Goal: Task Accomplishment & Management: Use online tool/utility

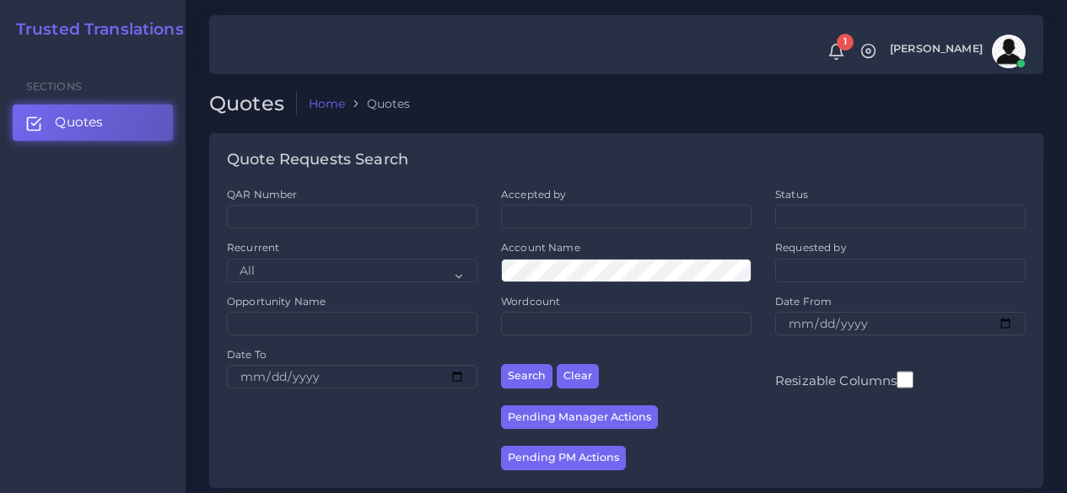
scroll to position [337, 0]
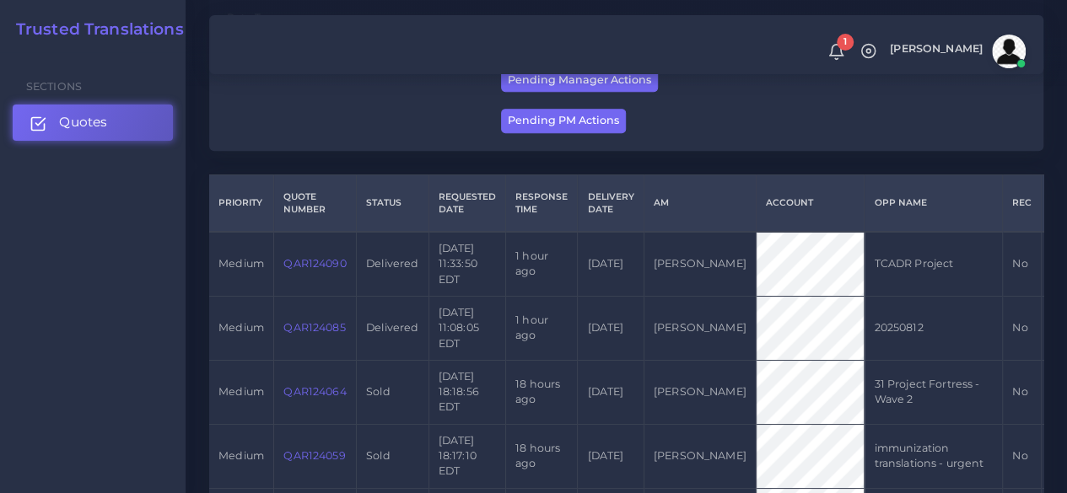
click at [140, 119] on link "Quotes" at bounding box center [93, 122] width 160 height 35
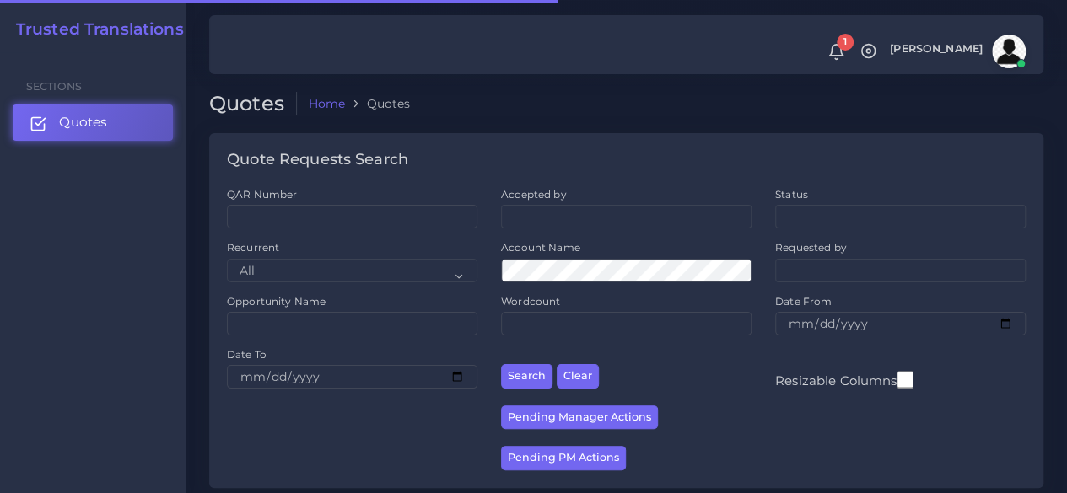
click at [105, 129] on span "Quotes" at bounding box center [83, 122] width 48 height 19
click at [111, 132] on link "Quotes" at bounding box center [93, 122] width 160 height 35
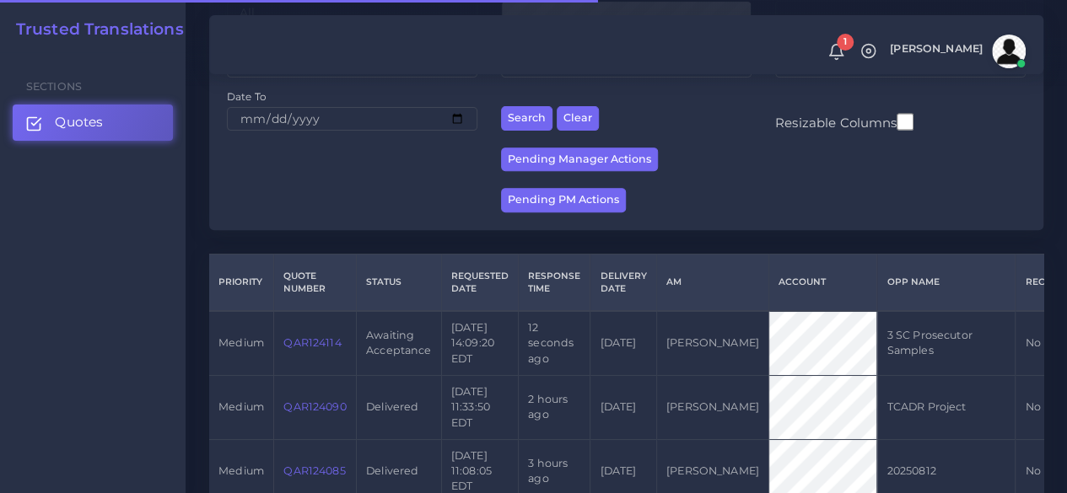
scroll to position [337, 0]
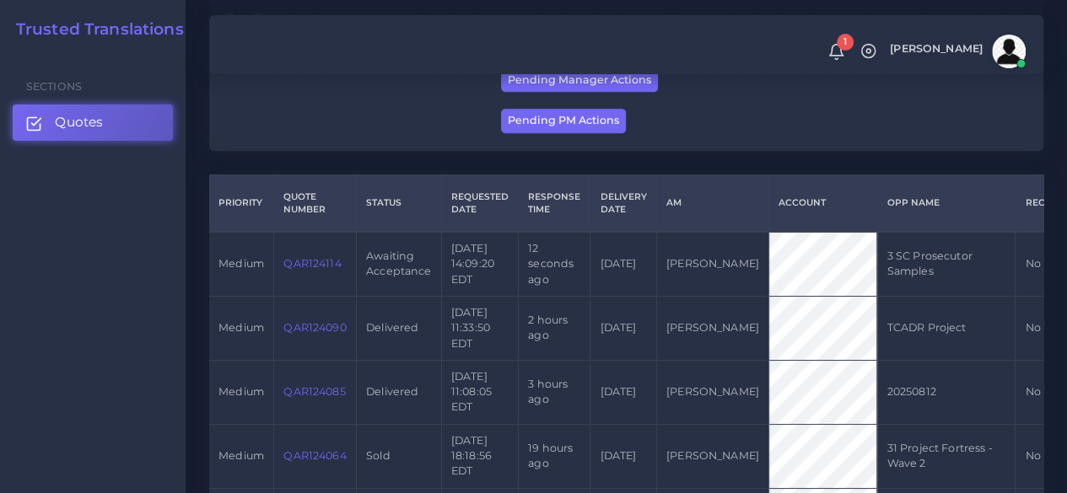
click at [310, 260] on link "QAR124114" at bounding box center [311, 263] width 57 height 13
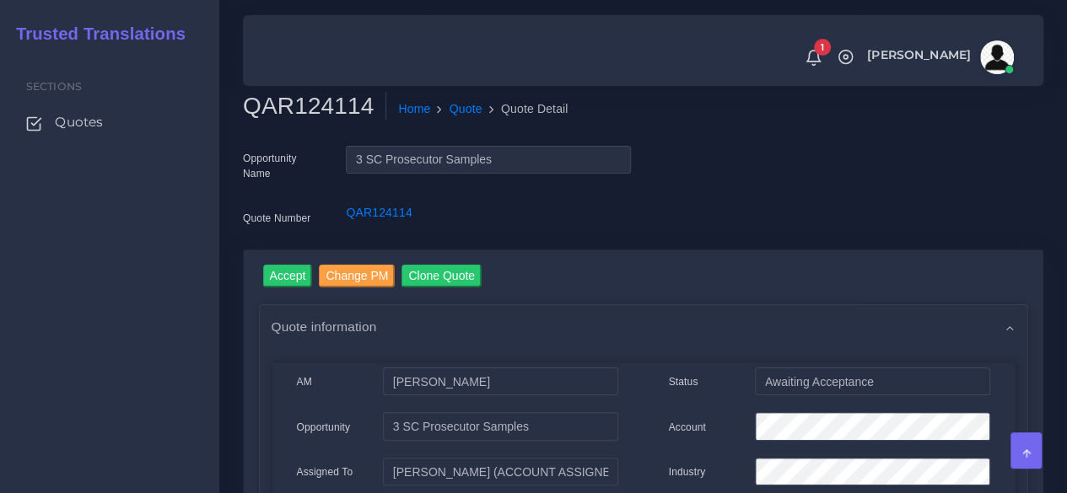
click at [310, 102] on h2 "QAR124114" at bounding box center [314, 106] width 143 height 29
copy h2 "QAR124114"
click at [299, 277] on input "Accept" at bounding box center [288, 276] width 50 height 23
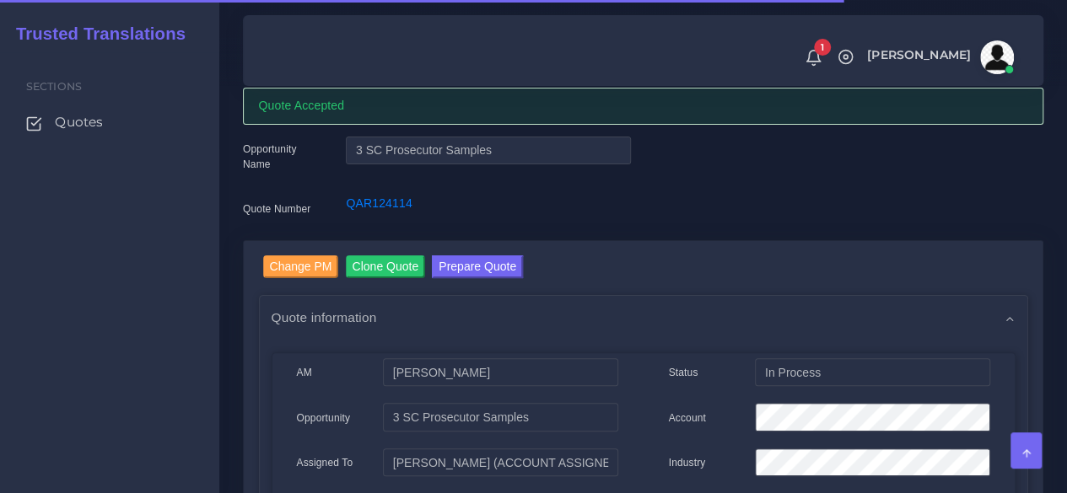
scroll to position [84, 0]
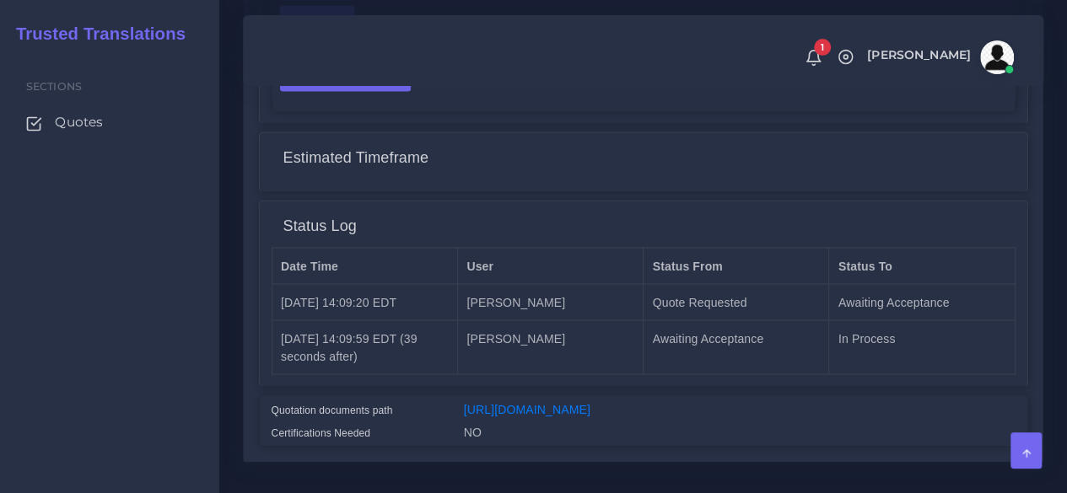
scroll to position [1419, 0]
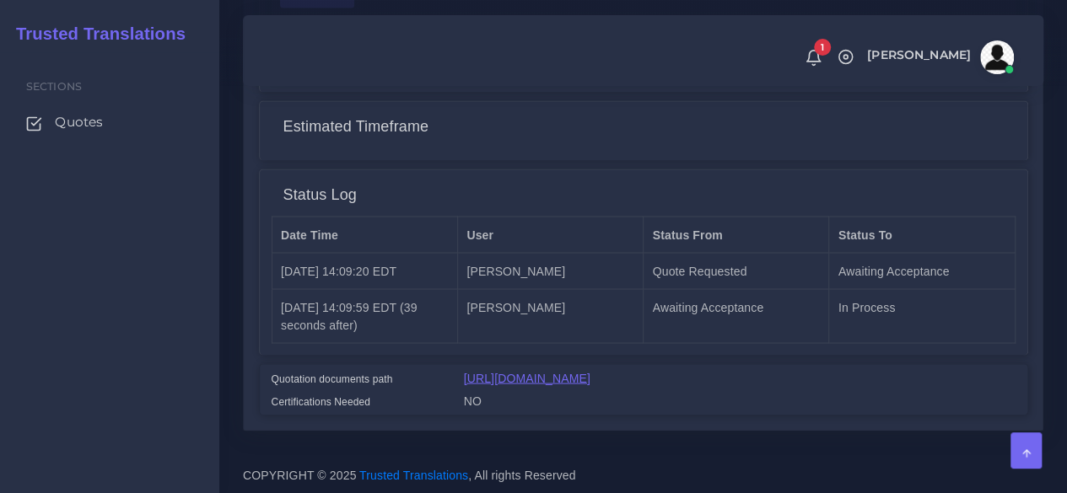
click at [590, 371] on link "[URL][DOMAIN_NAME]" at bounding box center [527, 377] width 126 height 13
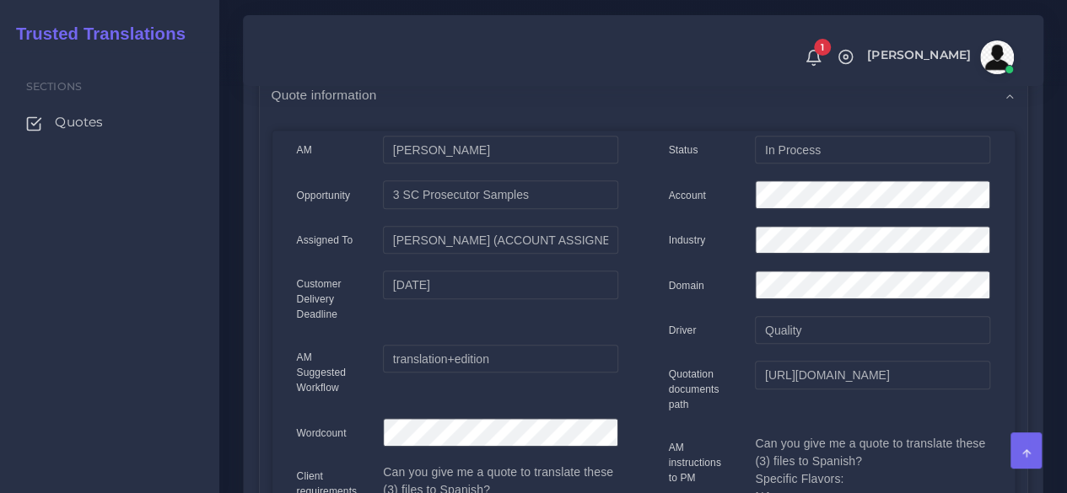
scroll to position [0, 0]
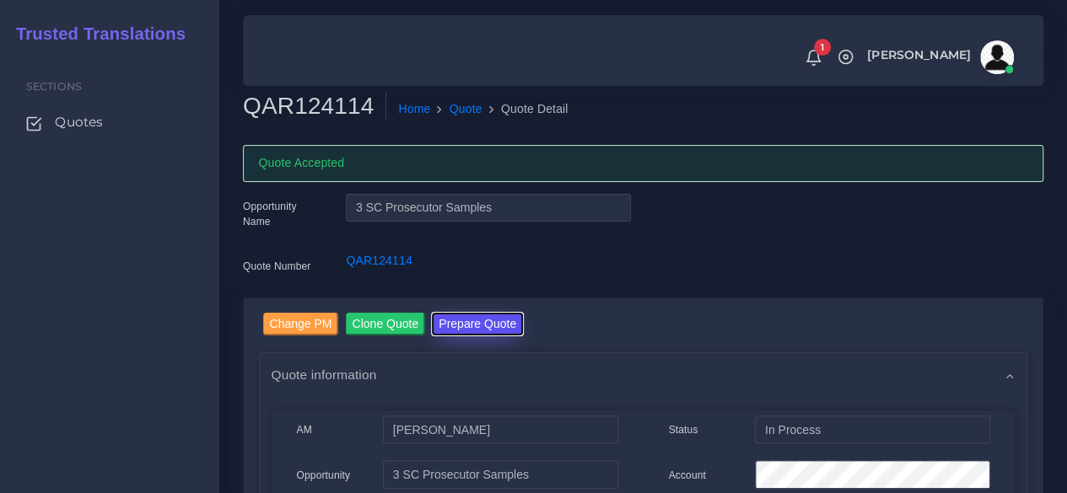
click at [510, 331] on button "Prepare Quote" at bounding box center [477, 324] width 91 height 23
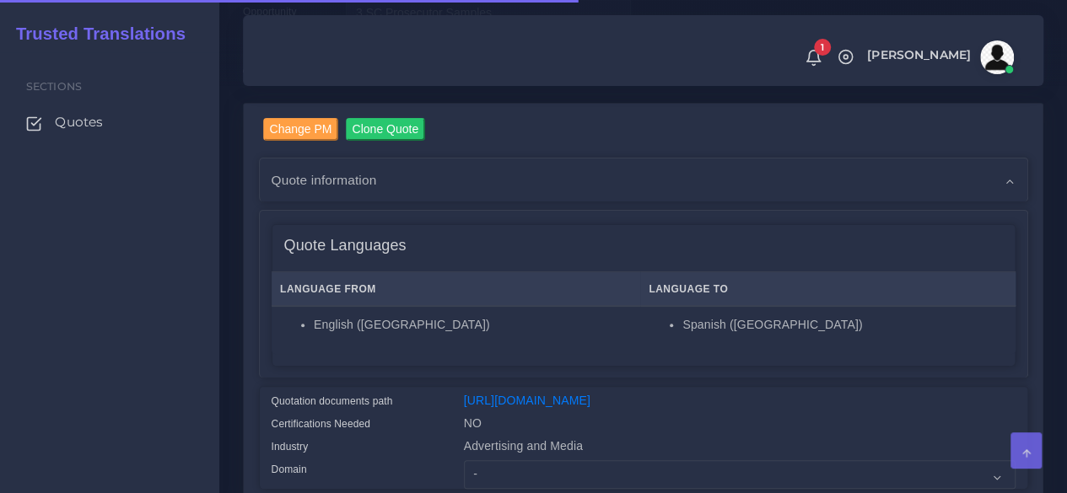
scroll to position [337, 0]
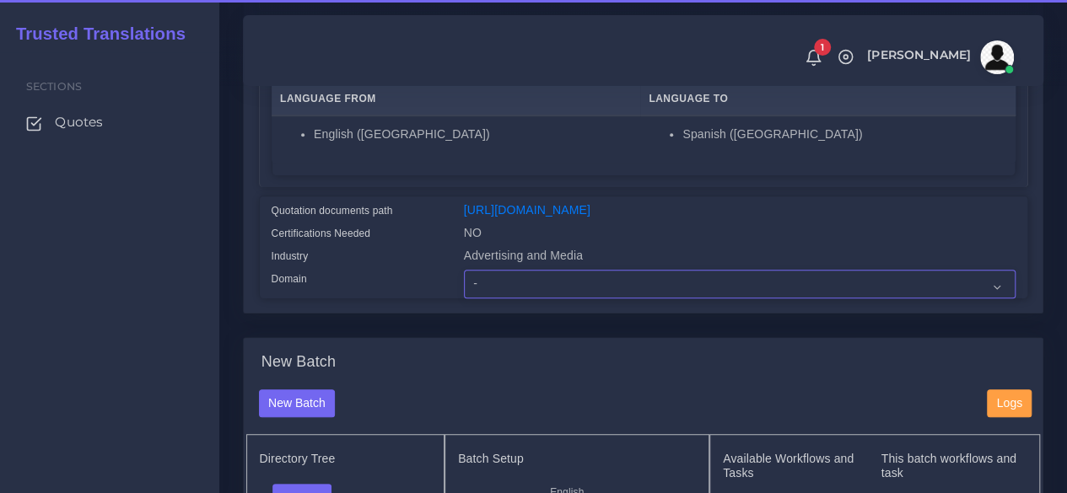
click at [509, 299] on select "- Advertising and Media Agriculture, Forestry and Fishing Architecture, Buildin…" at bounding box center [739, 284] width 551 height 29
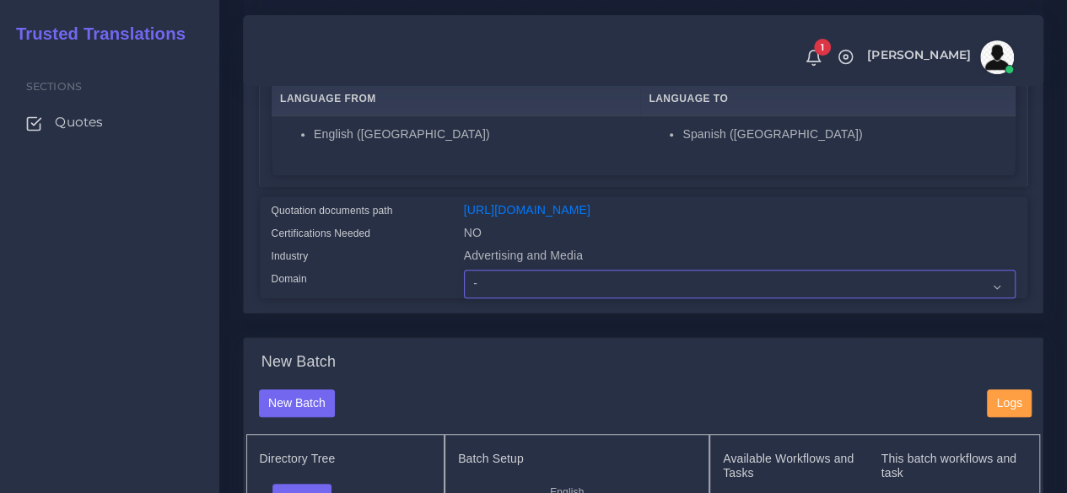
select select "Advertising and Media"
click at [464, 299] on select "- Advertising and Media Agriculture, Forestry and Fishing Architecture, Buildin…" at bounding box center [739, 284] width 551 height 29
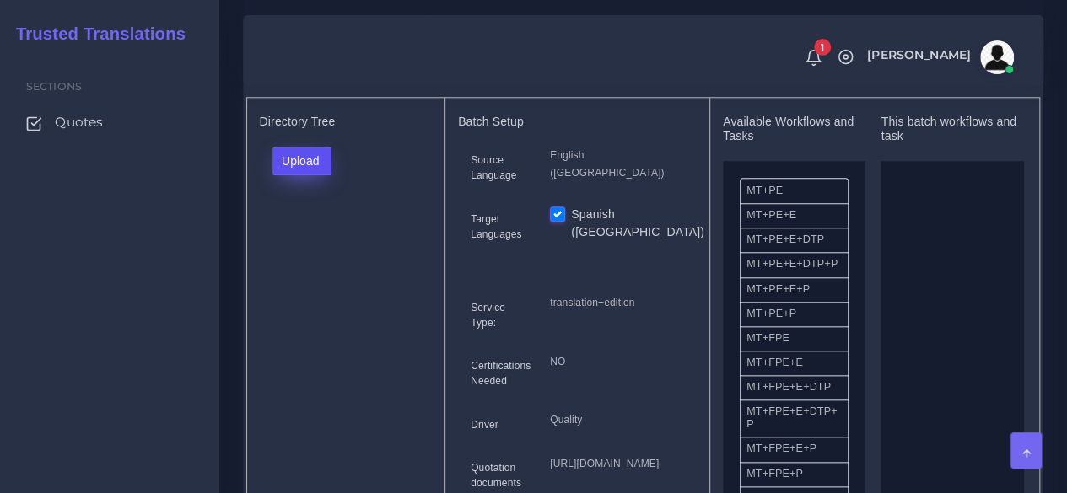
click at [309, 175] on button "Upload" at bounding box center [302, 161] width 60 height 29
click at [305, 235] on label "Files" at bounding box center [331, 224] width 116 height 21
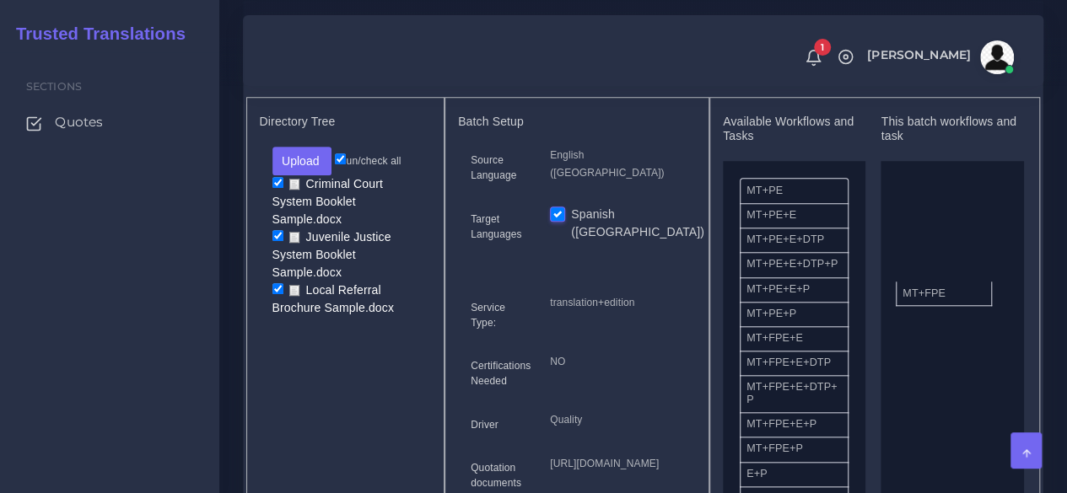
drag, startPoint x: 767, startPoint y: 380, endPoint x: 923, endPoint y: 325, distance: 165.6
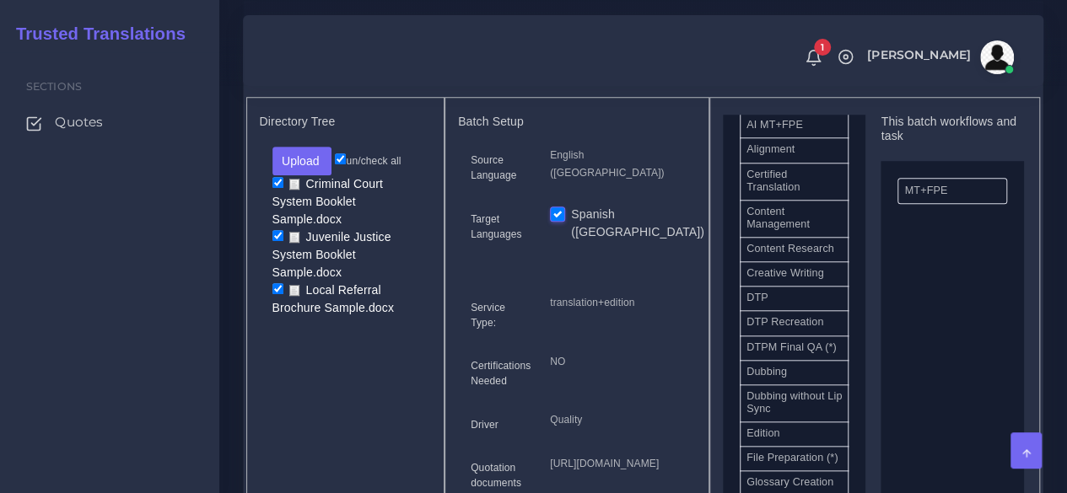
scroll to position [506, 0]
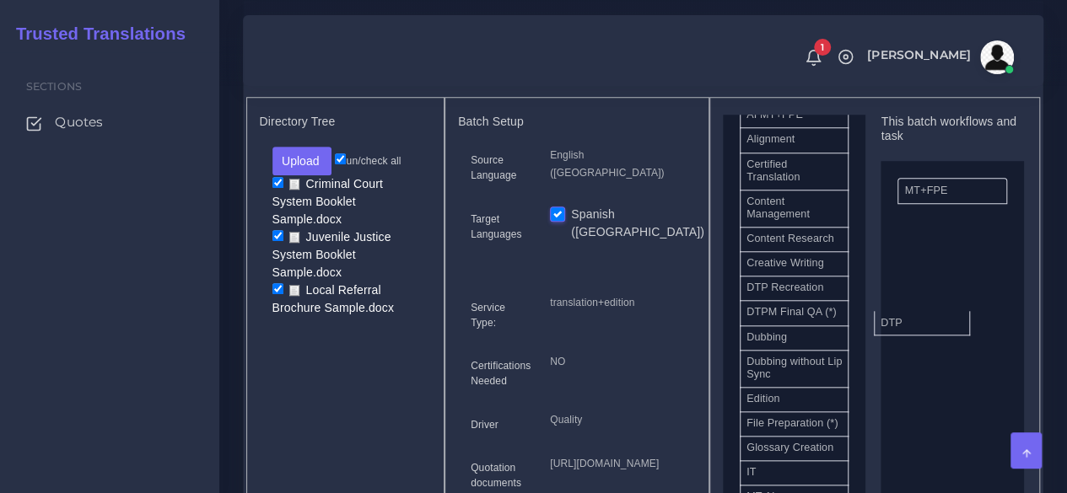
drag, startPoint x: 777, startPoint y: 334, endPoint x: 922, endPoint y: 346, distance: 144.7
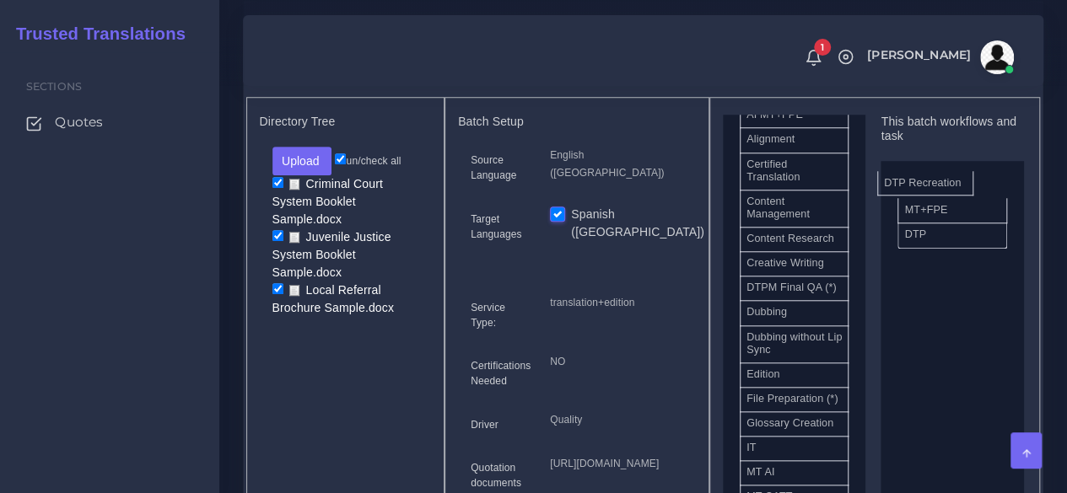
drag, startPoint x: 798, startPoint y: 338, endPoint x: 933, endPoint y: 215, distance: 182.7
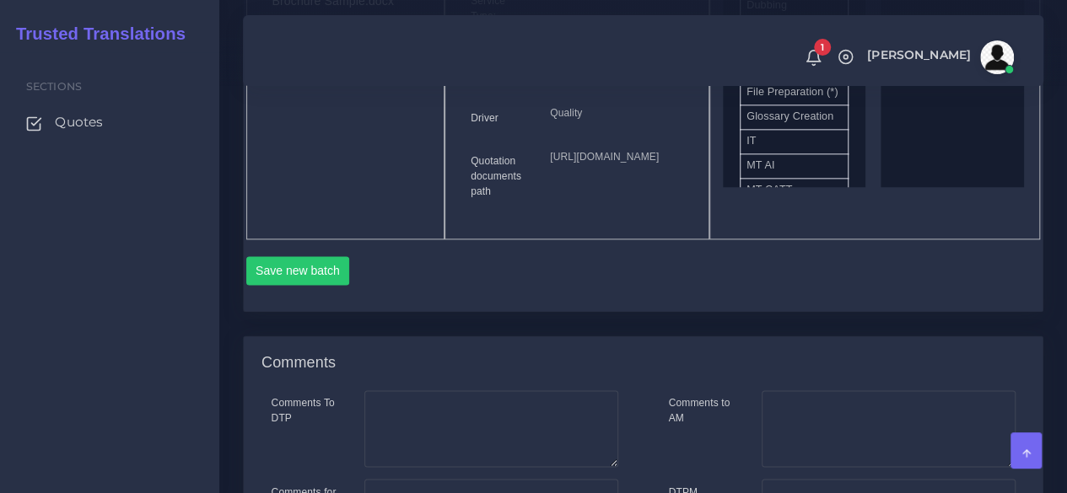
scroll to position [1012, 0]
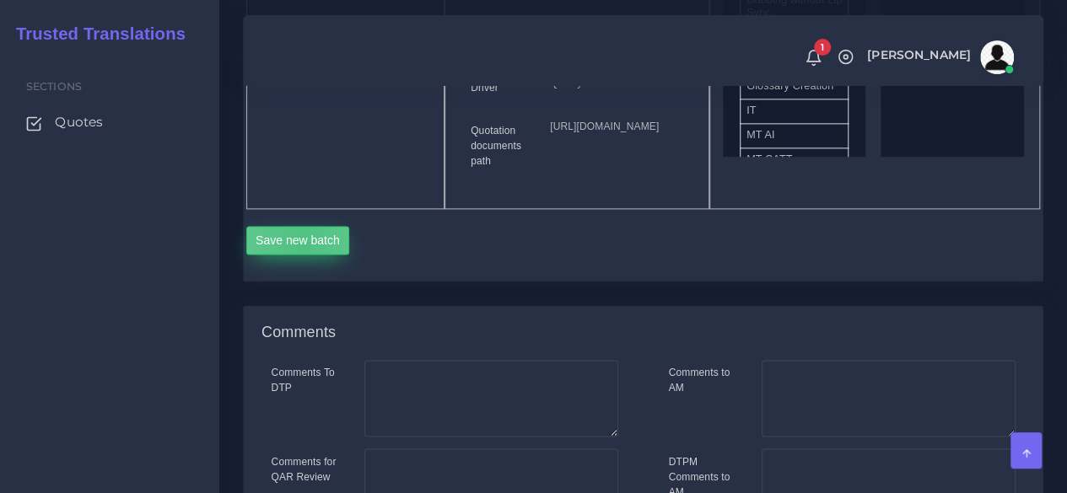
click at [303, 255] on button "Save new batch" at bounding box center [298, 240] width 104 height 29
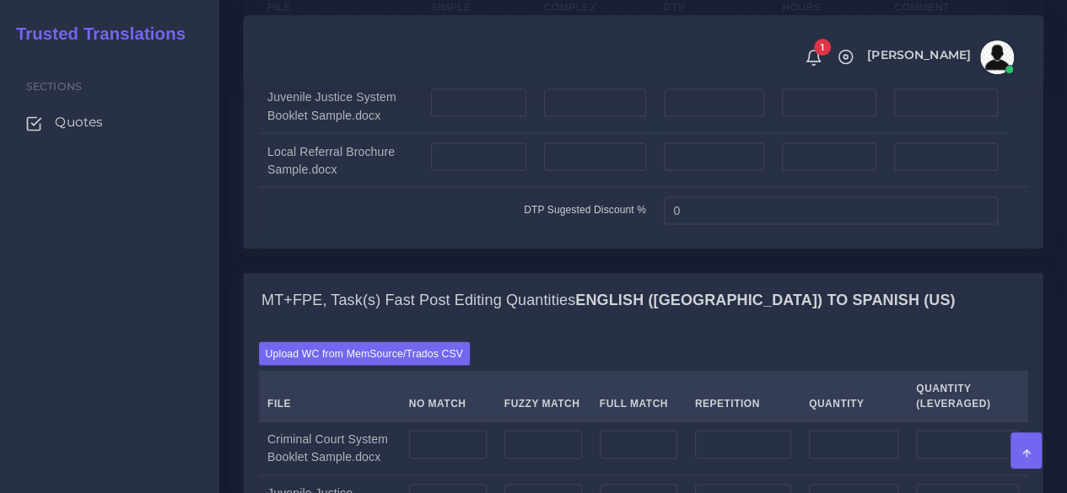
scroll to position [1518, 0]
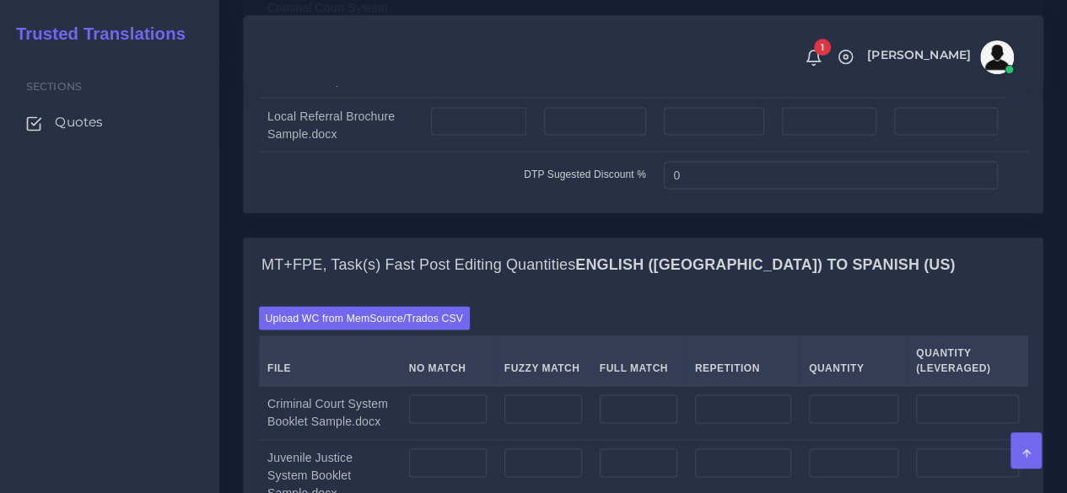
drag, startPoint x: 196, startPoint y: 312, endPoint x: 226, endPoint y: 307, distance: 30.8
click at [196, 314] on div "Sections Quotes" at bounding box center [109, 272] width 219 height 441
click at [444, 28] on input "number" at bounding box center [478, 13] width 95 height 29
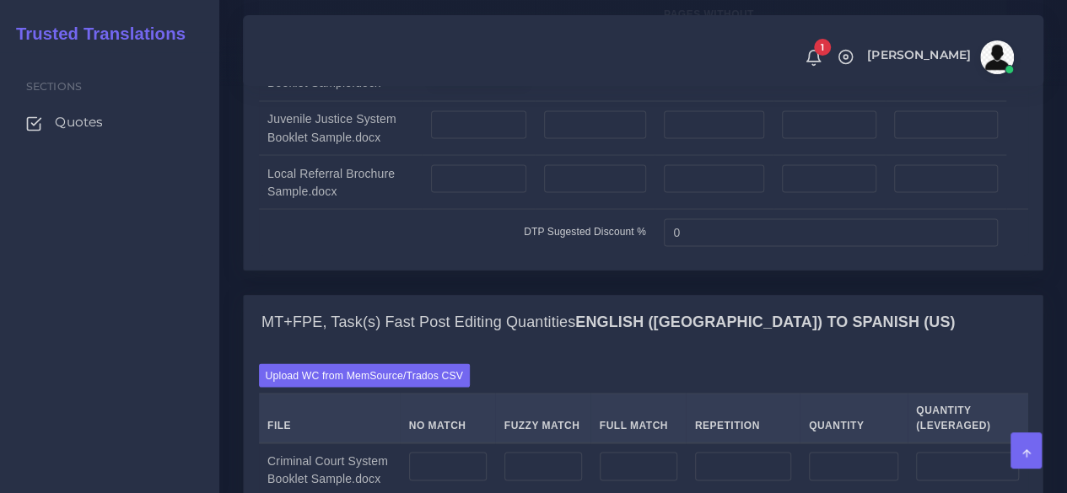
scroll to position [1434, 0]
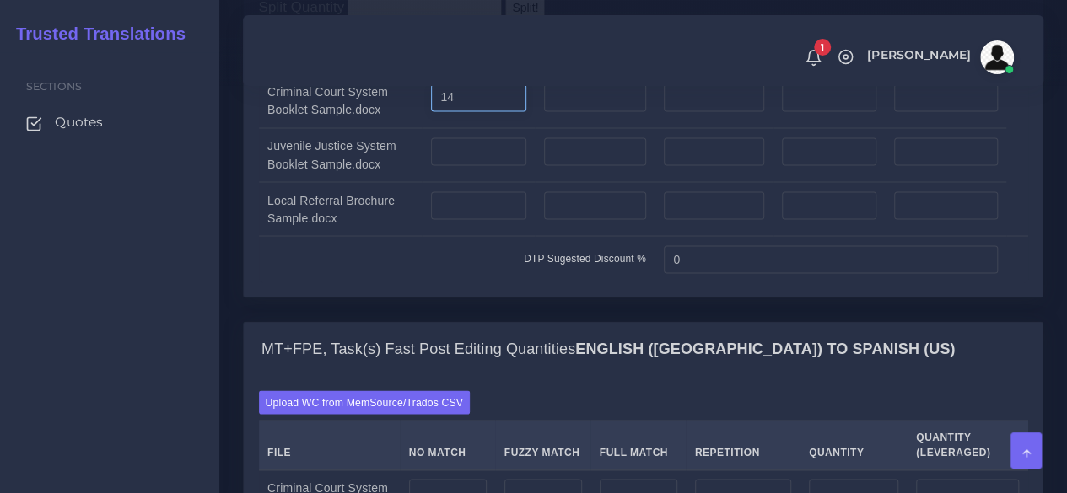
type input "14"
click at [573, 112] on input "number" at bounding box center [595, 97] width 102 height 29
type input "2"
click at [485, 166] on input "number" at bounding box center [478, 151] width 95 height 29
type input "14"
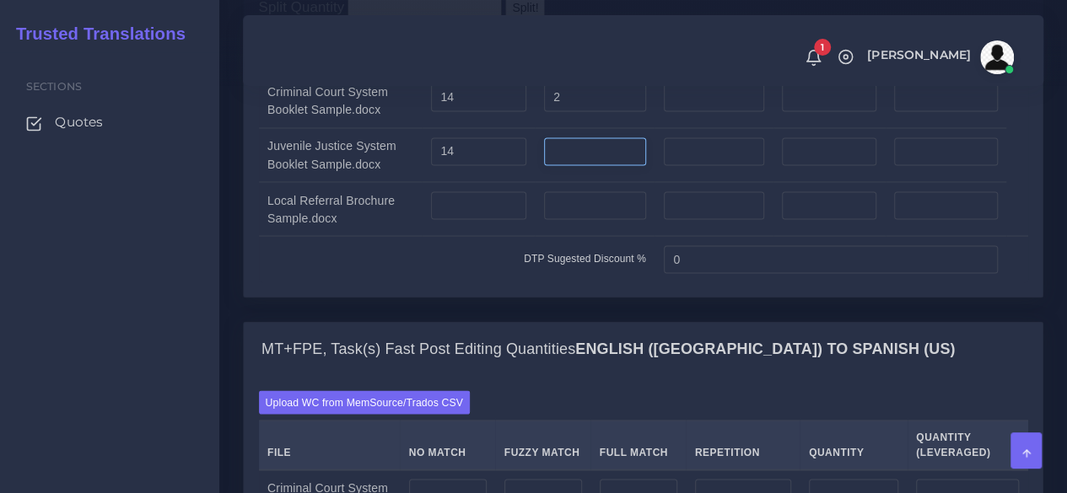
click at [572, 166] on input "number" at bounding box center [595, 151] width 102 height 29
type input "2"
click at [490, 220] on input "number" at bounding box center [478, 205] width 95 height 29
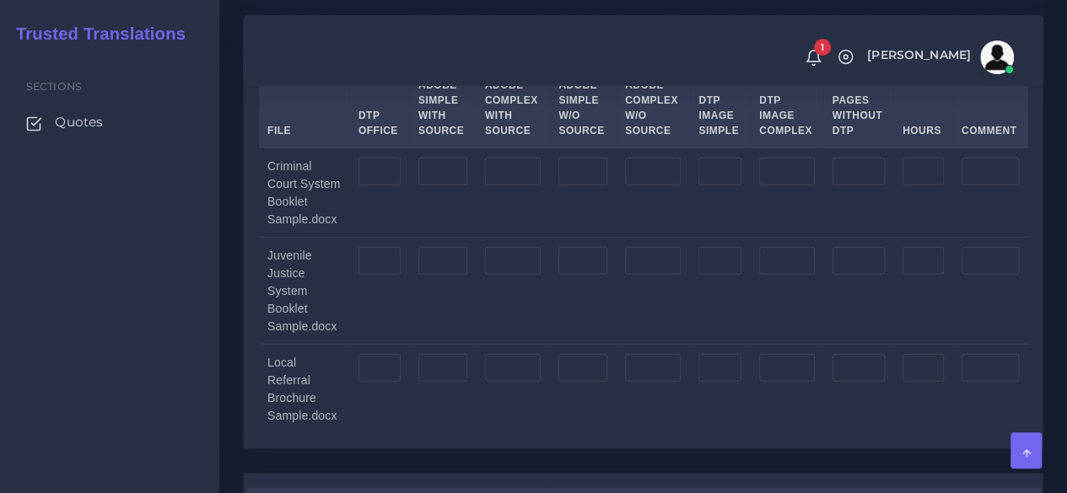
scroll to position [2192, 0]
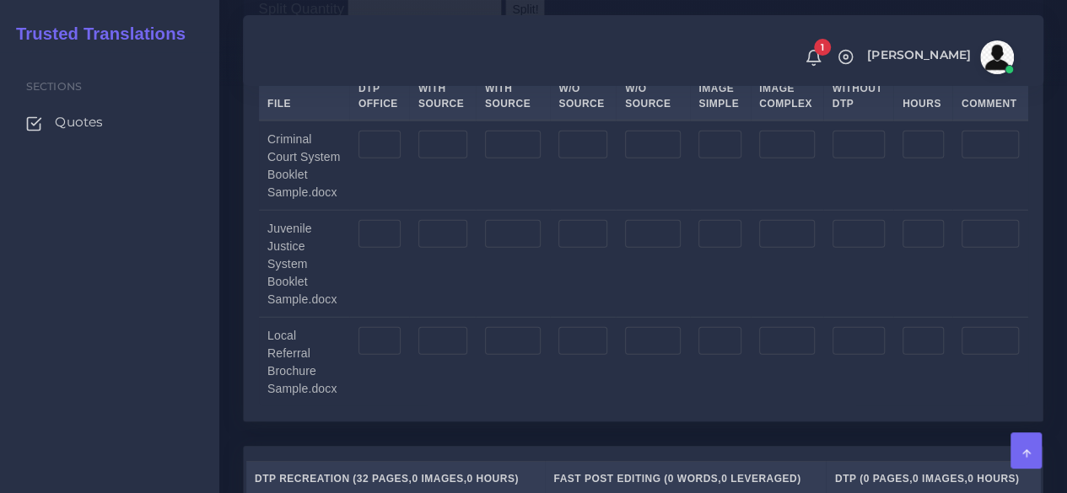
type input "4"
click at [440, 159] on input "number" at bounding box center [442, 145] width 49 height 29
type input "14"
click at [504, 159] on input "number" at bounding box center [513, 145] width 56 height 29
type input "2"
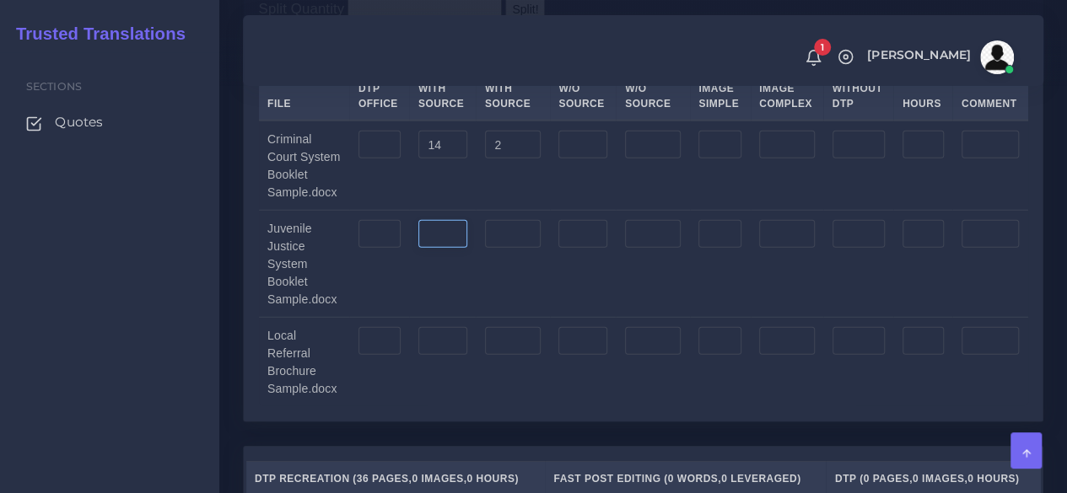
click at [455, 249] on input "number" at bounding box center [442, 234] width 49 height 29
type input "14"
click at [527, 249] on input "number" at bounding box center [513, 234] width 56 height 29
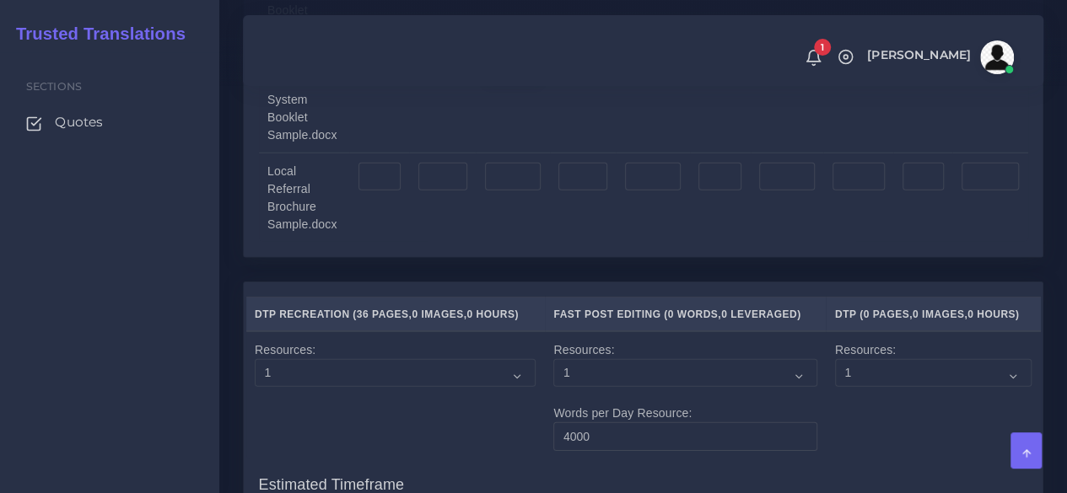
scroll to position [2361, 0]
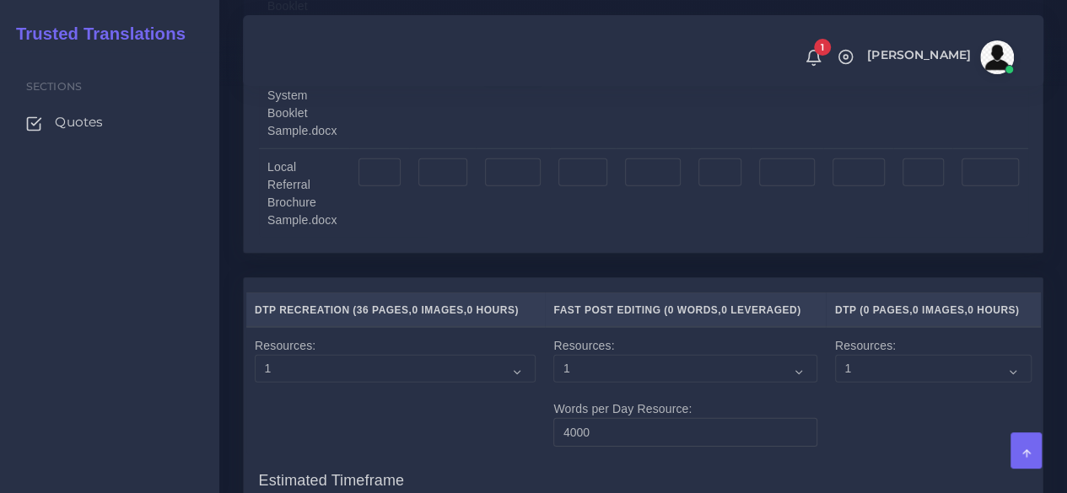
type input "2"
click at [454, 187] on input "number" at bounding box center [442, 173] width 49 height 29
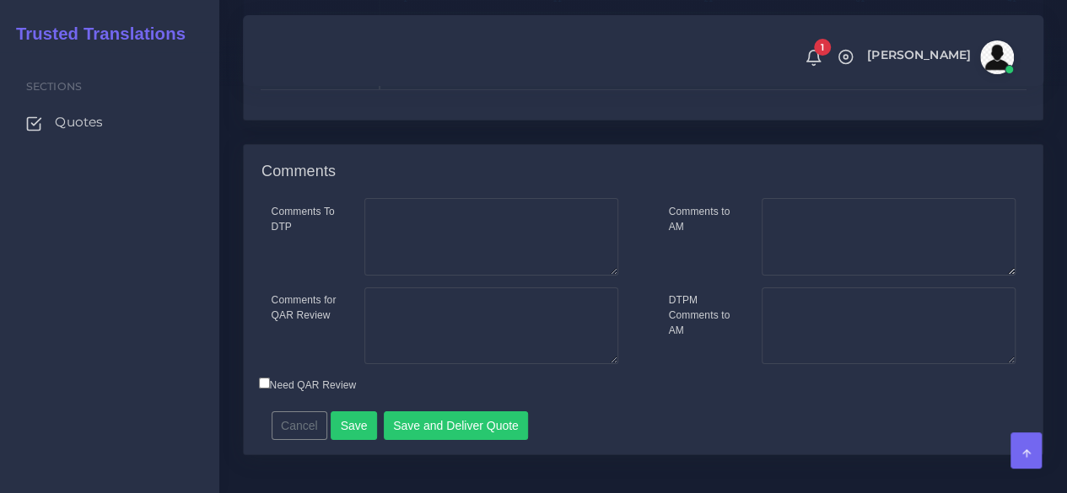
scroll to position [3159, 0]
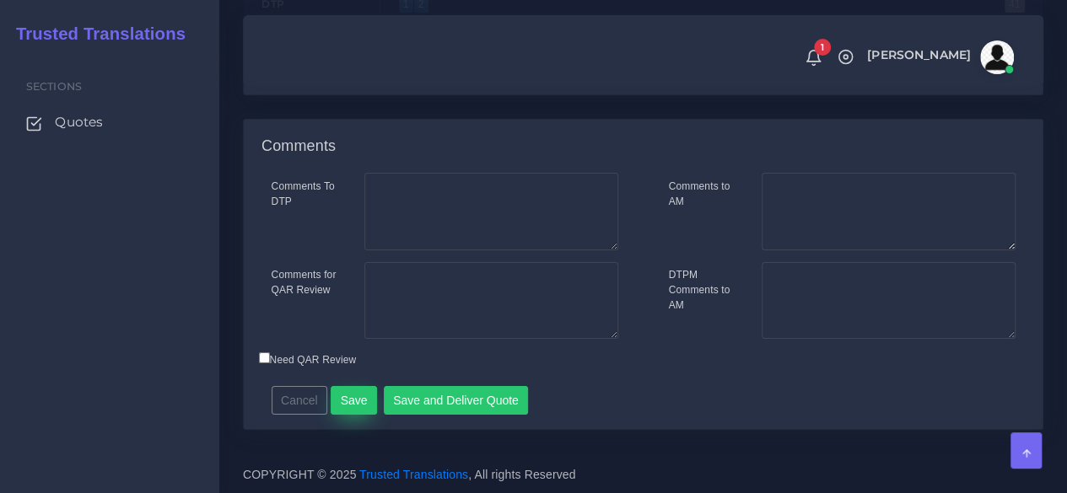
type input "4"
drag, startPoint x: 352, startPoint y: 394, endPoint x: 360, endPoint y: 100, distance: 293.6
click at [352, 395] on button "Save" at bounding box center [354, 400] width 46 height 29
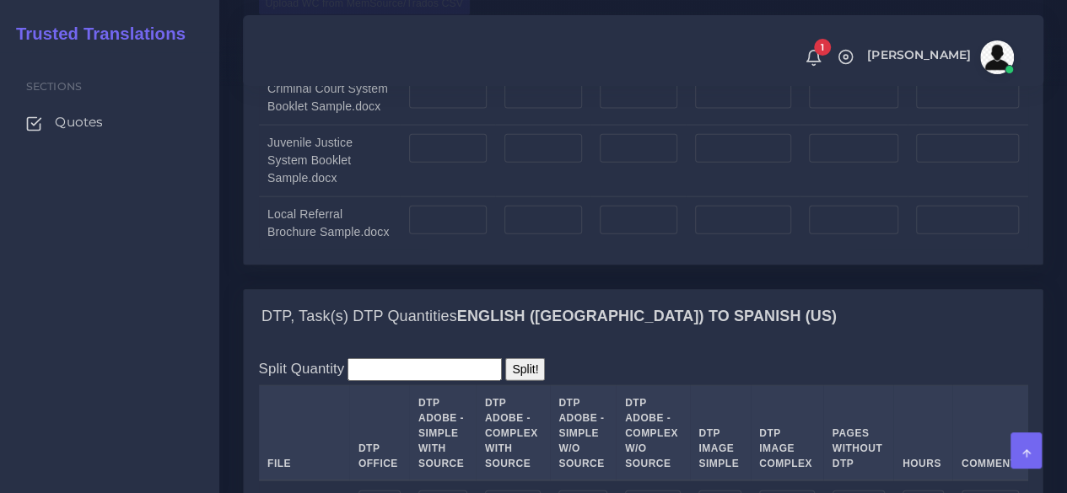
scroll to position [1855, 0]
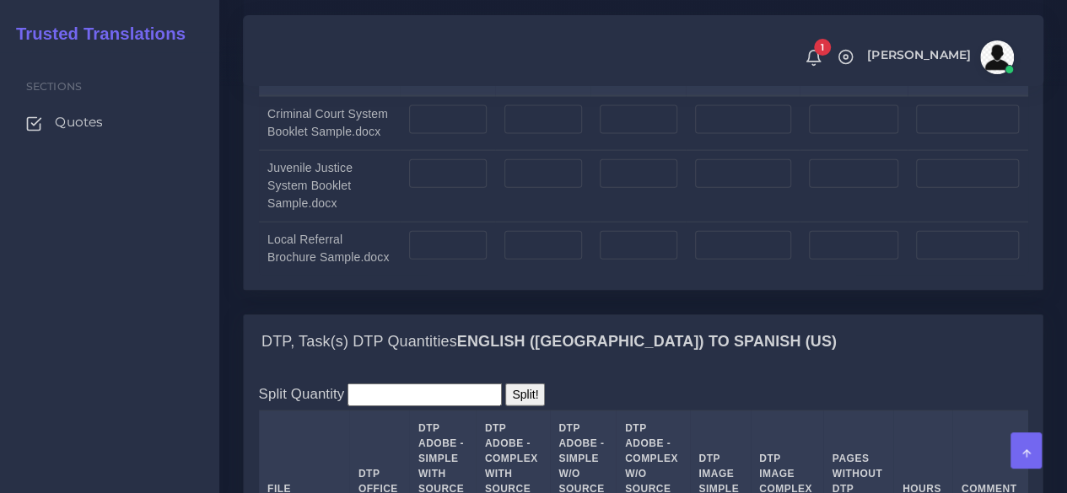
click at [359, 159] on div "Upload WC from MemSource/Trados CSV File No Match Fuzzy Match Full Match Repeti…" at bounding box center [643, 146] width 769 height 258
click at [349, 40] on label "Upload WC from MemSource/Trados CSV" at bounding box center [365, 28] width 212 height 23
click at [0, 0] on input "Upload WC from MemSource/Trados CSV" at bounding box center [0, 0] width 0 height 0
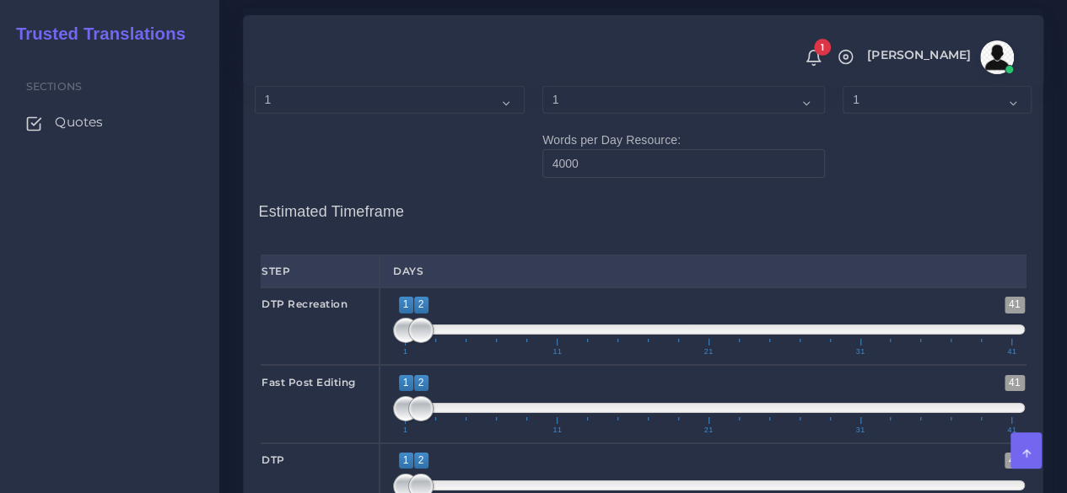
scroll to position [2698, 0]
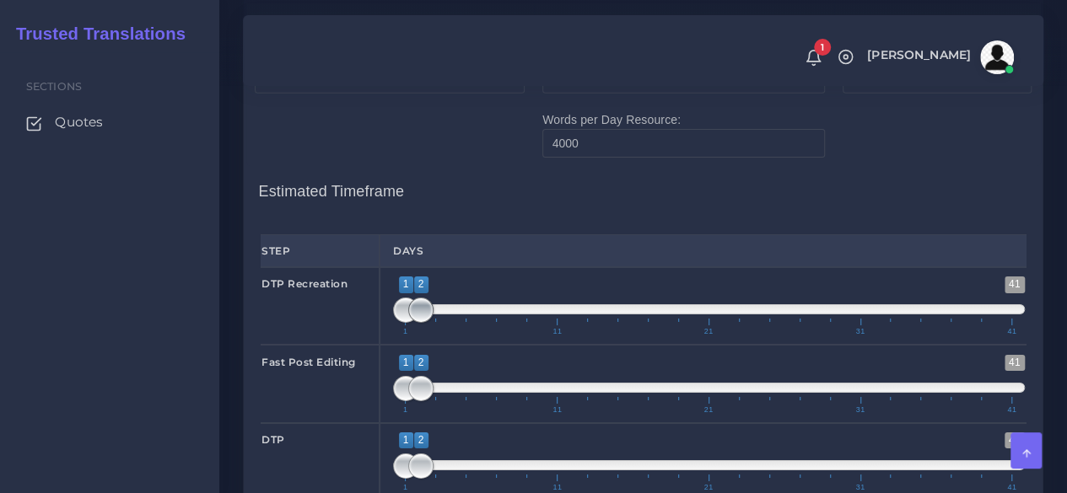
type input "1;1"
drag, startPoint x: 420, startPoint y: 386, endPoint x: 369, endPoint y: 384, distance: 50.7
click at [372, 345] on div "DTP Recreation 1 41 1 1 1 — 1 1 11 21 31 41 1;1" at bounding box center [643, 306] width 790 height 78
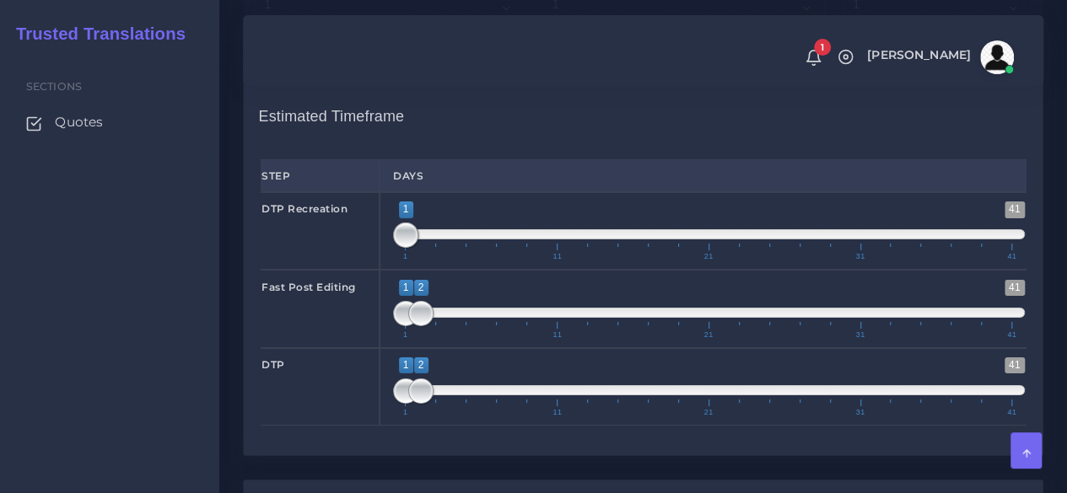
scroll to position [2867, 0]
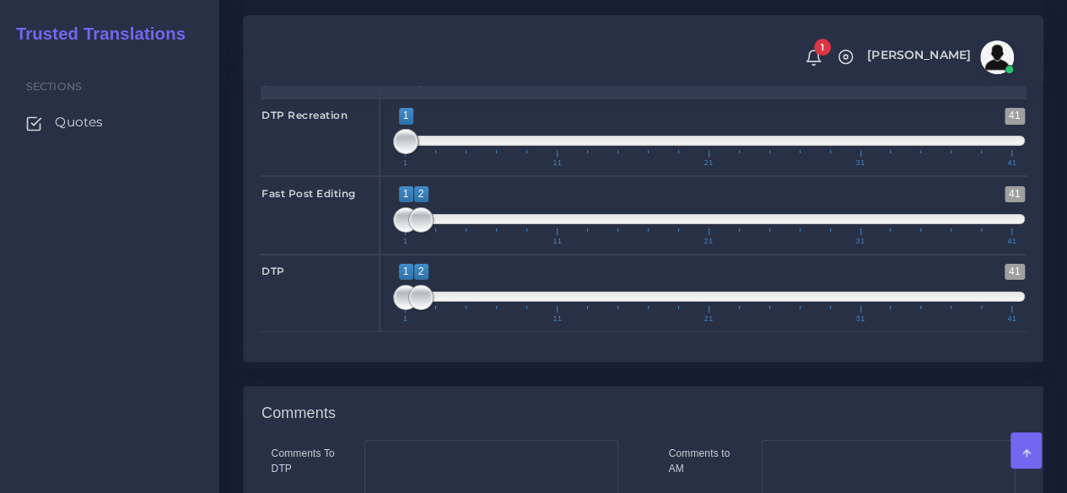
type input "1;1"
drag, startPoint x: 417, startPoint y: 290, endPoint x: 361, endPoint y: 299, distance: 57.3
click at [361, 254] on div "Fast Post Editing 1 41 1 2 1 — 2 1 11 21 31 41 1;1" at bounding box center [643, 215] width 790 height 78
type input "2;2"
drag, startPoint x: 396, startPoint y: 369, endPoint x: 414, endPoint y: 367, distance: 17.8
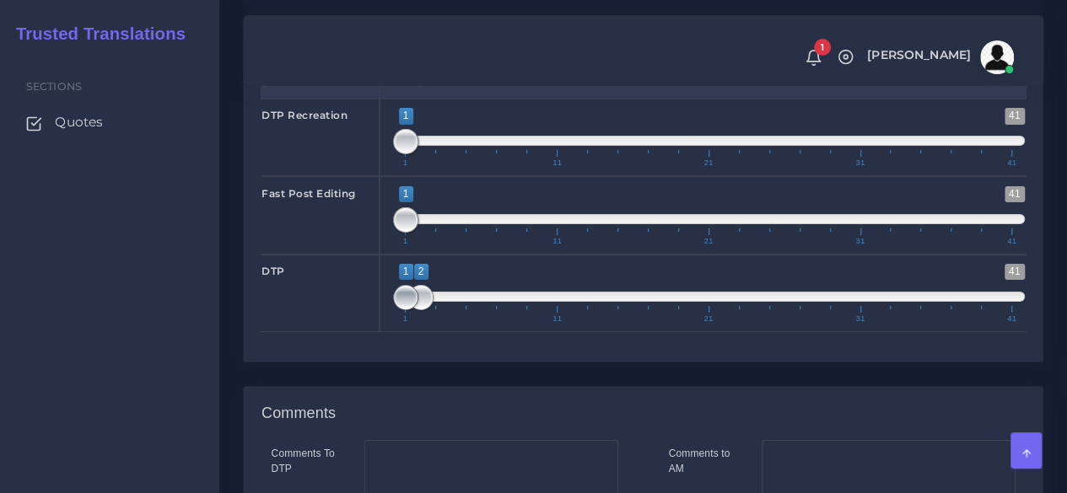
click at [414, 310] on span at bounding box center [405, 297] width 25 height 25
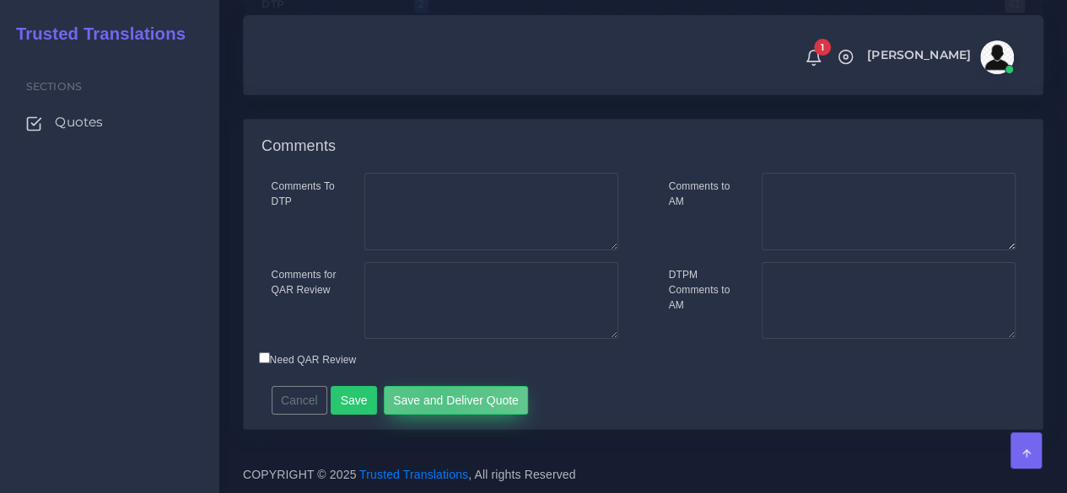
click at [428, 400] on button "Save and Deliver Quote" at bounding box center [456, 400] width 145 height 29
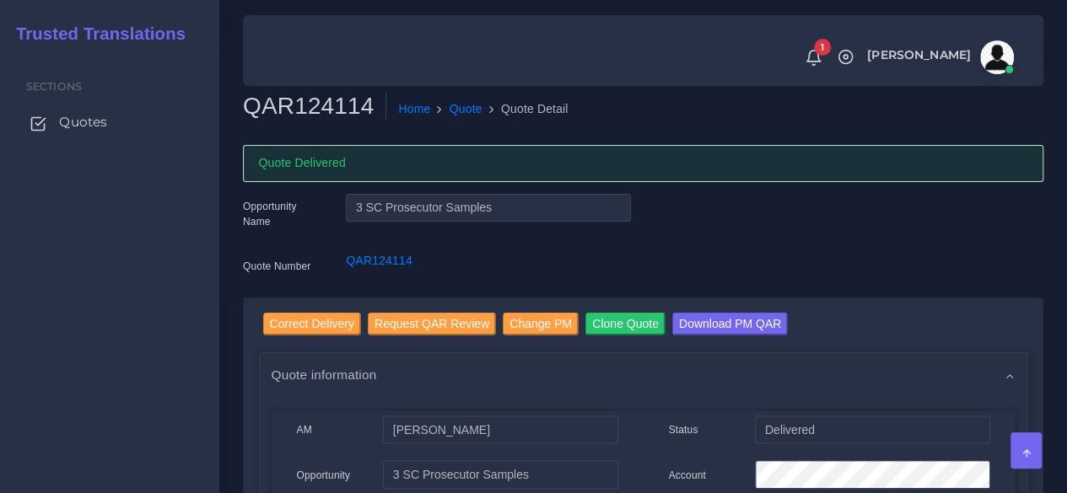
click at [110, 120] on link "Quotes" at bounding box center [110, 122] width 194 height 35
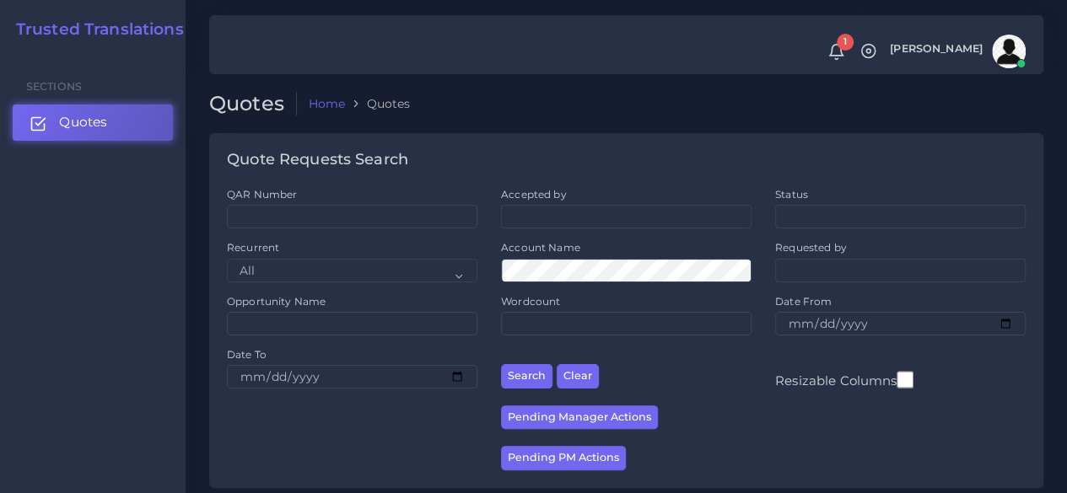
click at [143, 126] on link "Quotes" at bounding box center [93, 122] width 160 height 35
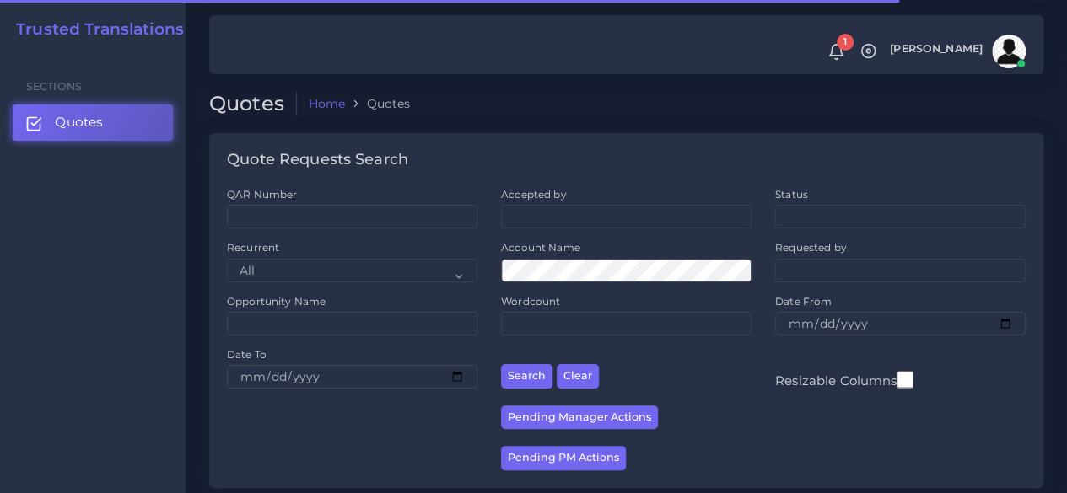
scroll to position [337, 0]
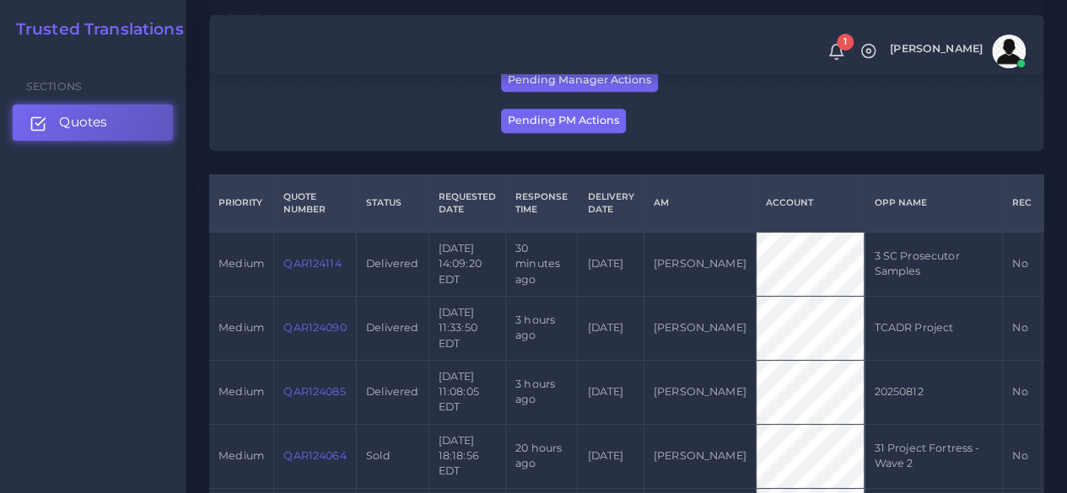
click at [131, 122] on link "Quotes" at bounding box center [93, 122] width 160 height 35
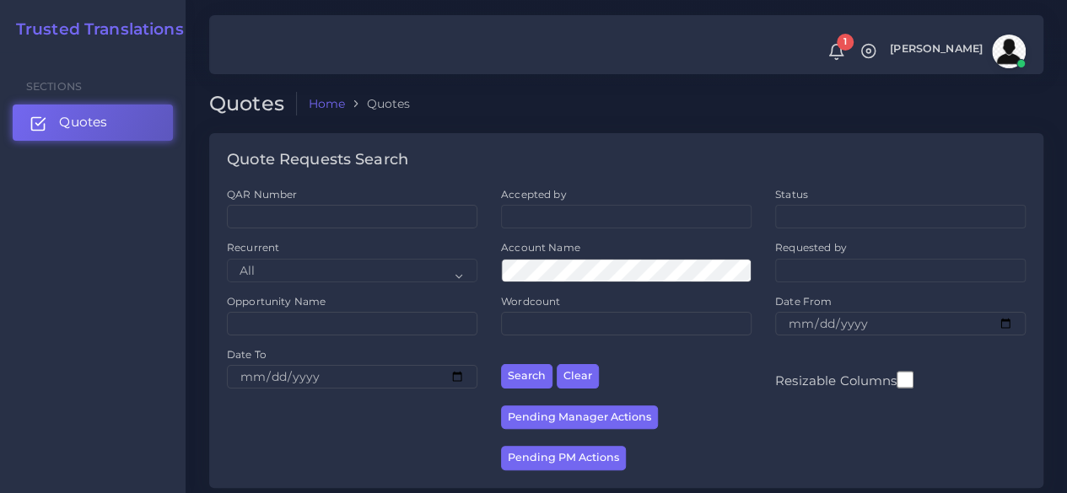
click at [124, 129] on link "Quotes" at bounding box center [93, 122] width 160 height 35
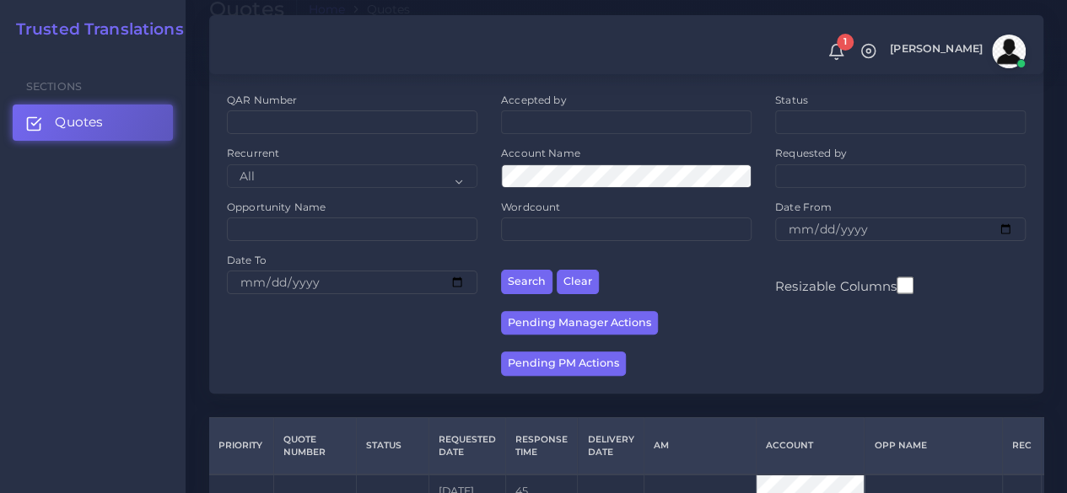
scroll to position [337, 0]
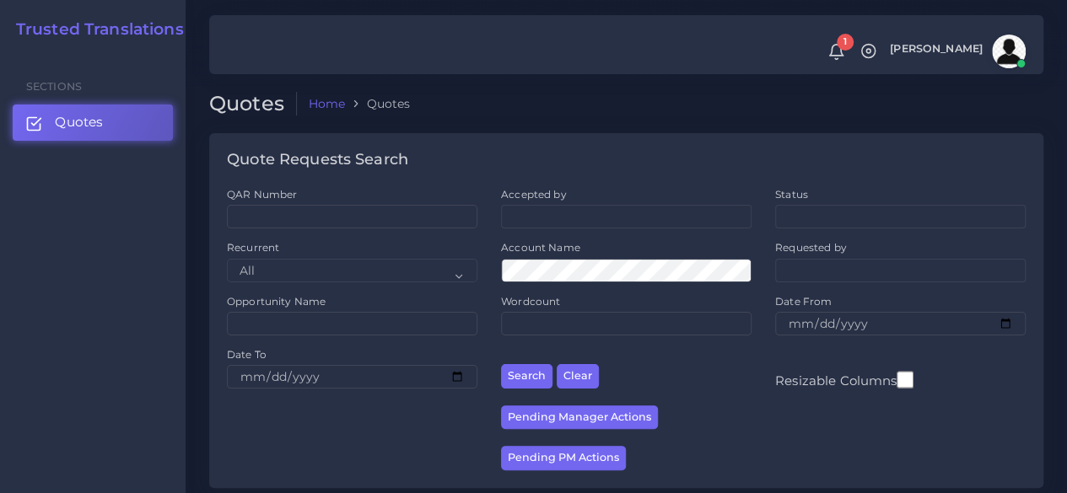
scroll to position [422, 0]
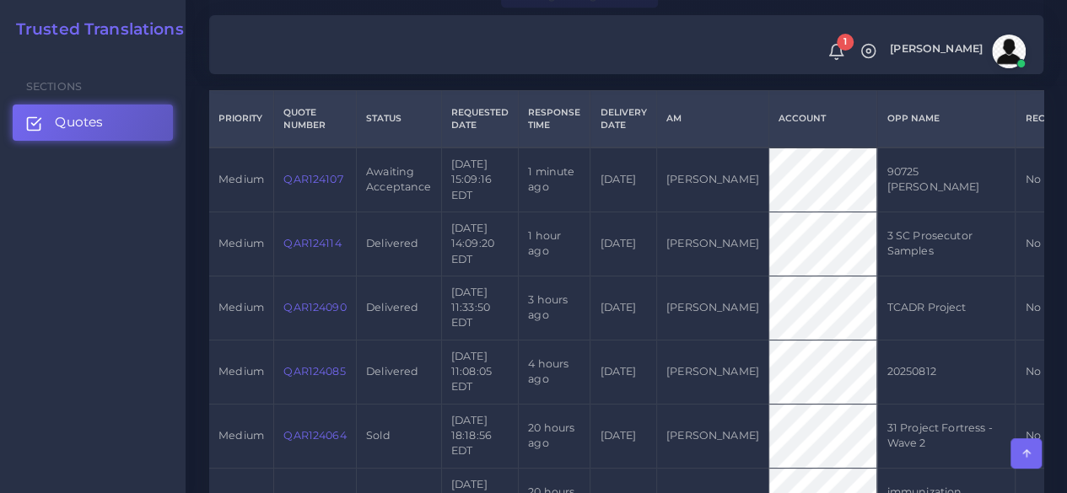
click at [290, 179] on link "QAR124107" at bounding box center [312, 179] width 59 height 13
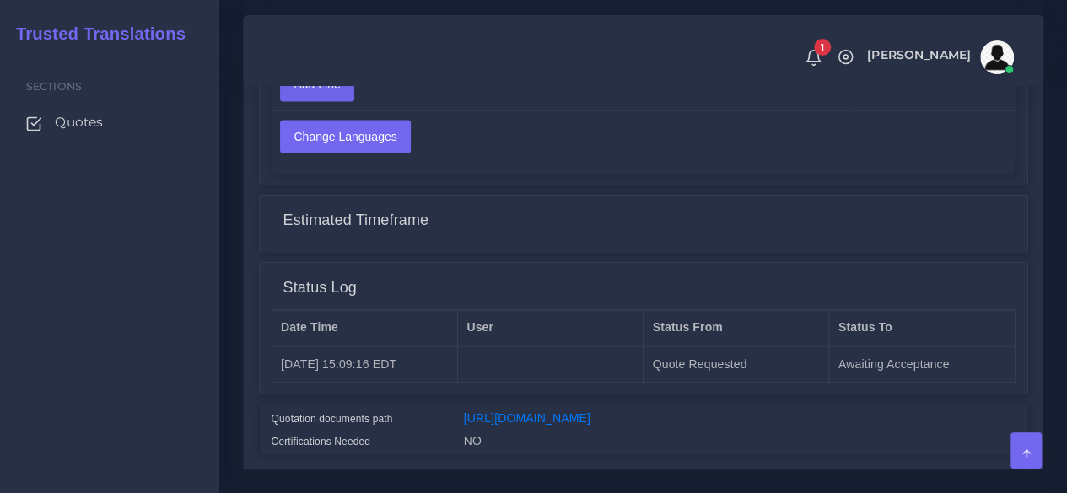
scroll to position [1317, 0]
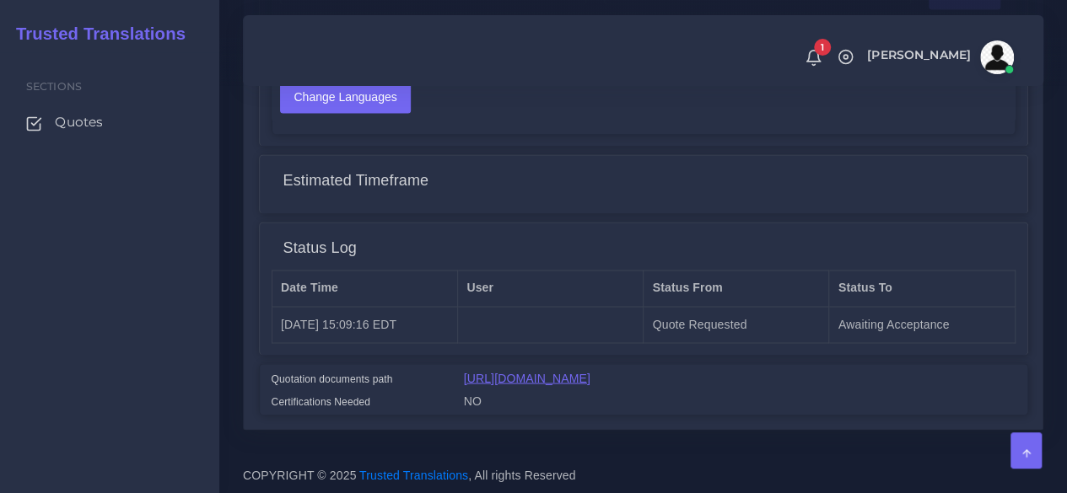
click at [590, 371] on link "[URL][DOMAIN_NAME]" at bounding box center [527, 377] width 126 height 13
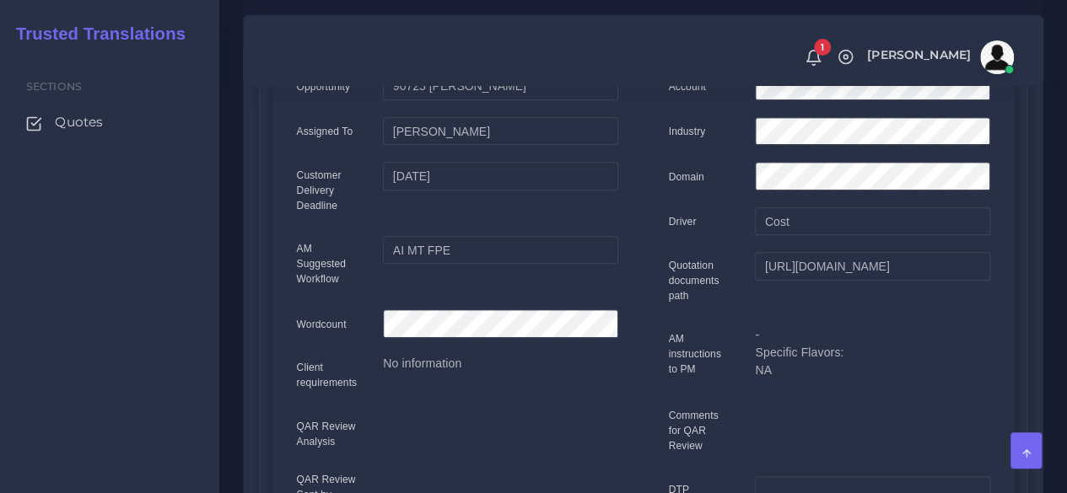
scroll to position [221, 0]
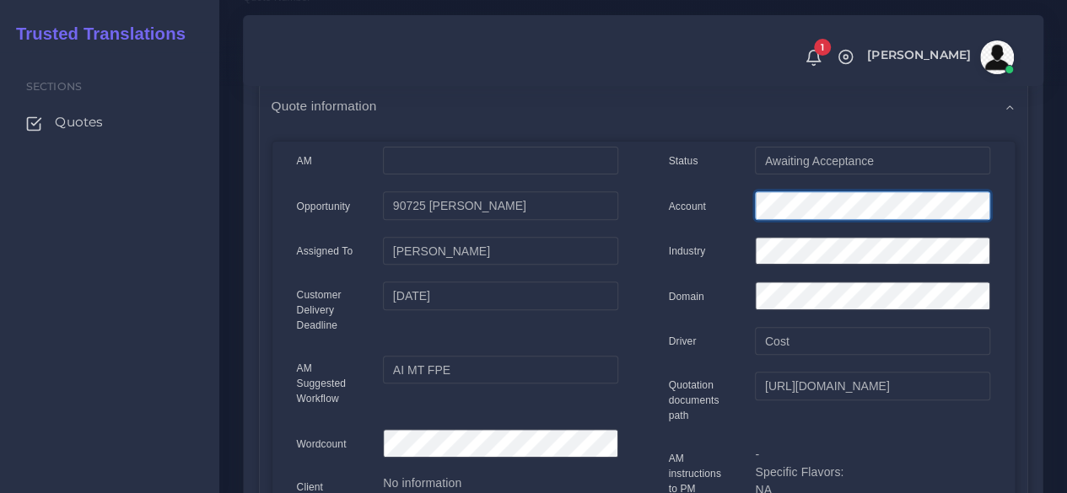
click at [685, 212] on div "Account" at bounding box center [829, 208] width 347 height 34
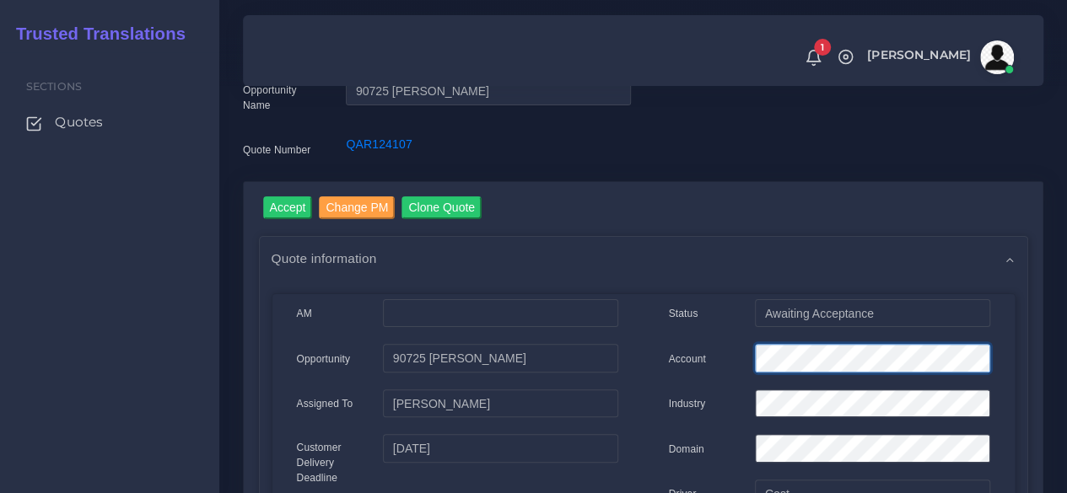
scroll to position [0, 0]
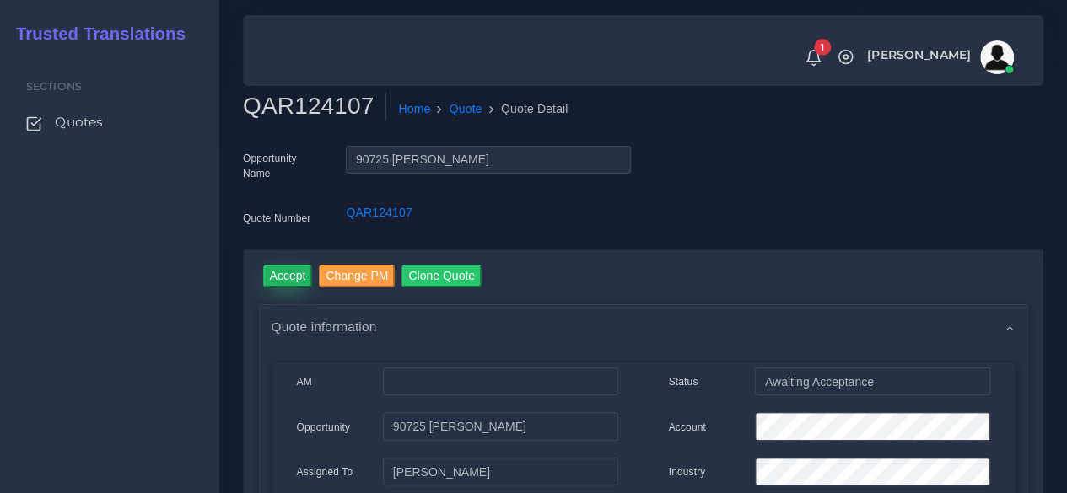
click at [295, 282] on input "Accept" at bounding box center [288, 276] width 50 height 23
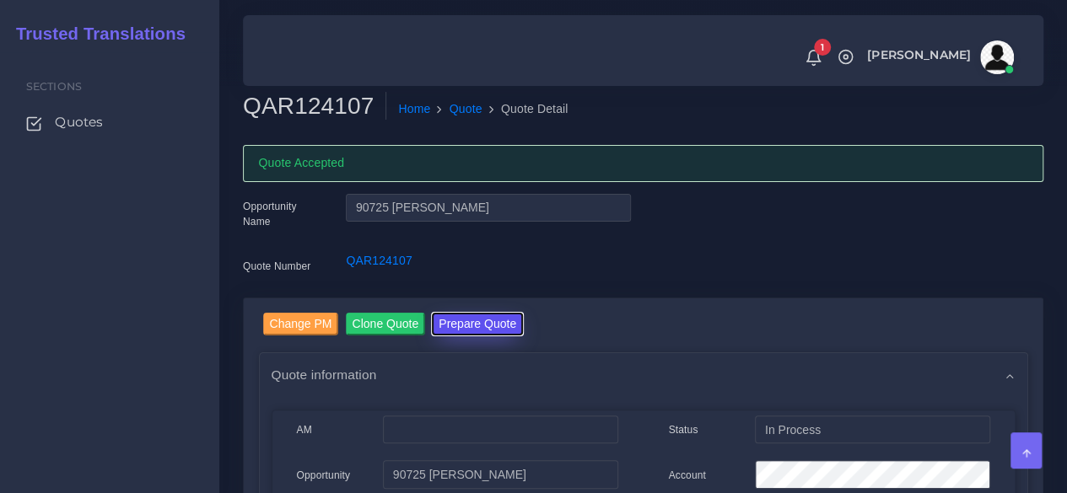
click at [471, 323] on button "Prepare Quote" at bounding box center [477, 324] width 91 height 23
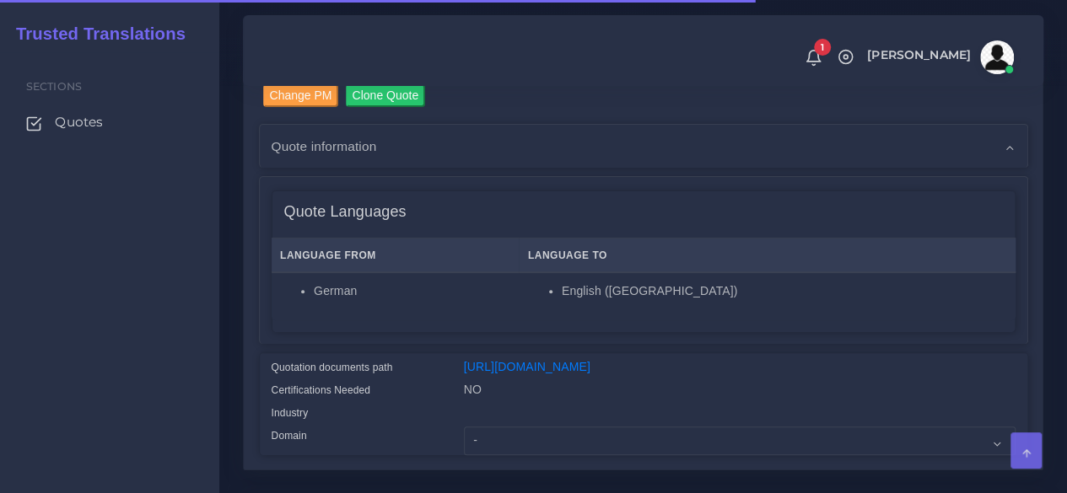
scroll to position [422, 0]
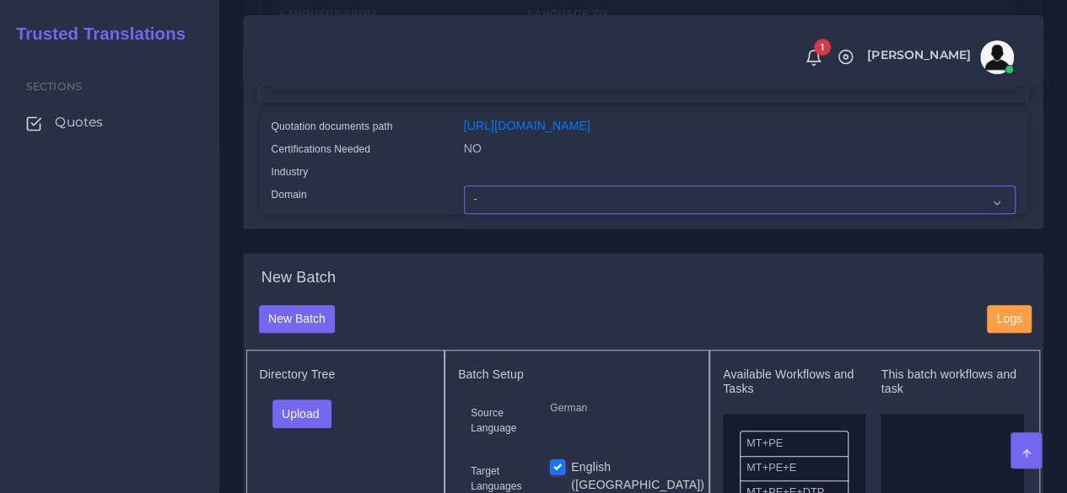
click at [528, 214] on select "- Advertising and Media Agriculture, Forestry and Fishing Architecture, Buildin…" at bounding box center [739, 200] width 551 height 29
click at [490, 214] on select "- Advertising and Media Agriculture, Forestry and Fishing Architecture, Buildin…" at bounding box center [739, 200] width 551 height 29
select select "Healthcare and Health Sciences"
click at [464, 214] on select "- Advertising and Media Agriculture, Forestry and Fishing Architecture, Buildin…" at bounding box center [739, 200] width 551 height 29
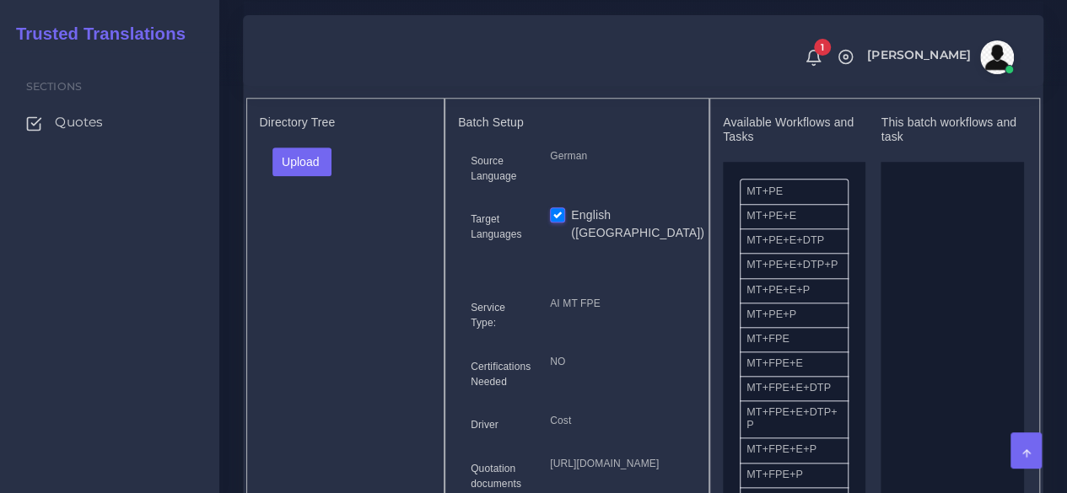
scroll to position [675, 0]
click at [288, 175] on button "Upload" at bounding box center [302, 161] width 60 height 29
click at [337, 235] on label "Files" at bounding box center [331, 224] width 116 height 21
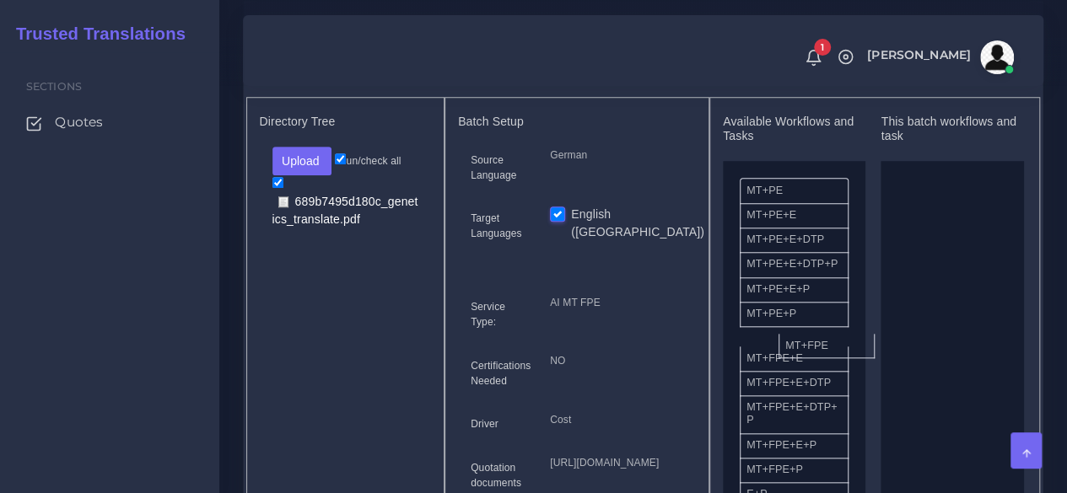
drag, startPoint x: 779, startPoint y: 382, endPoint x: 818, endPoint y: 379, distance: 38.9
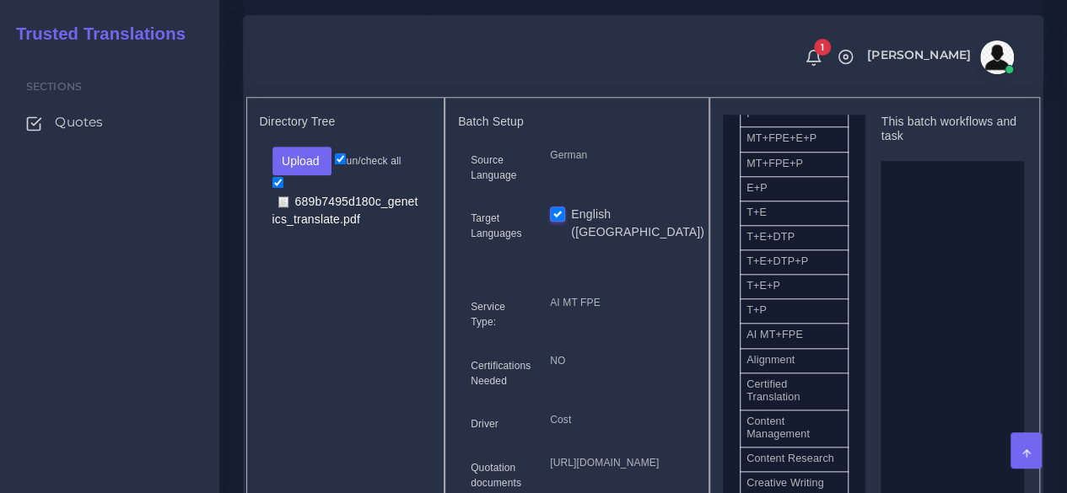
scroll to position [337, 0]
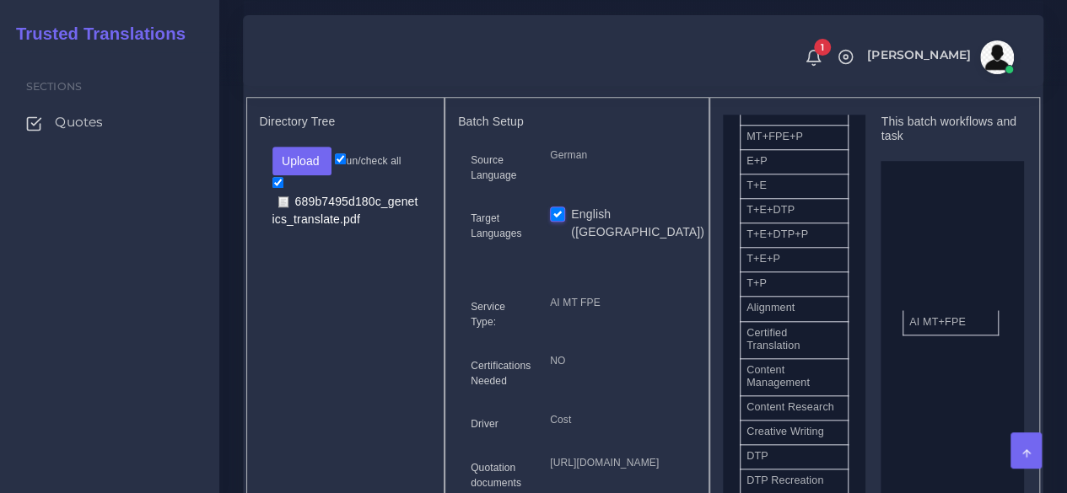
drag, startPoint x: 800, startPoint y: 348, endPoint x: 963, endPoint y: 355, distance: 162.9
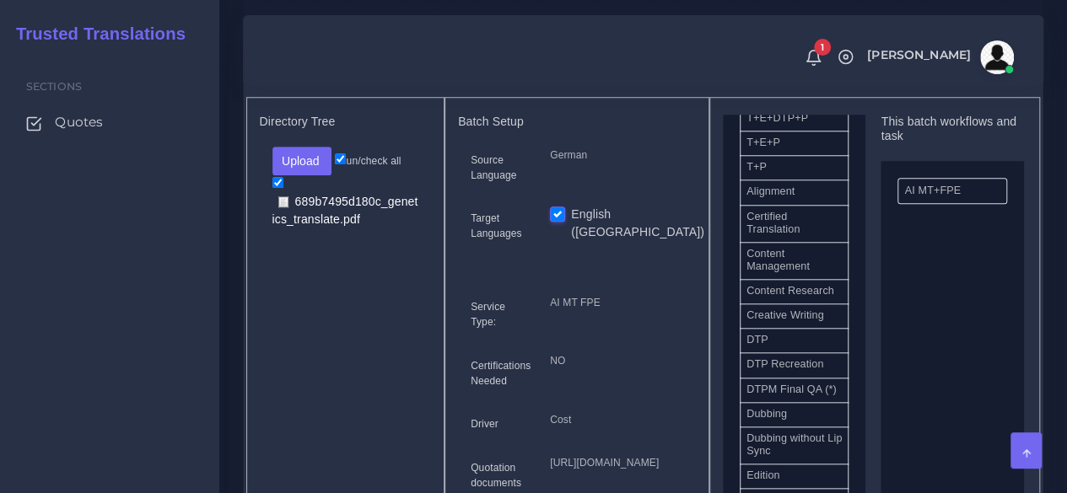
scroll to position [506, 0]
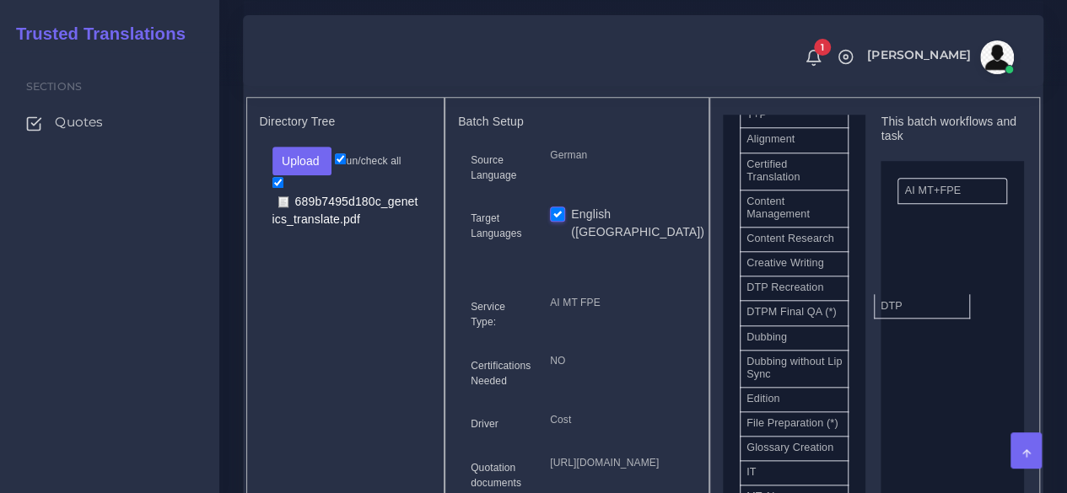
drag, startPoint x: 783, startPoint y: 339, endPoint x: 910, endPoint y: 338, distance: 126.5
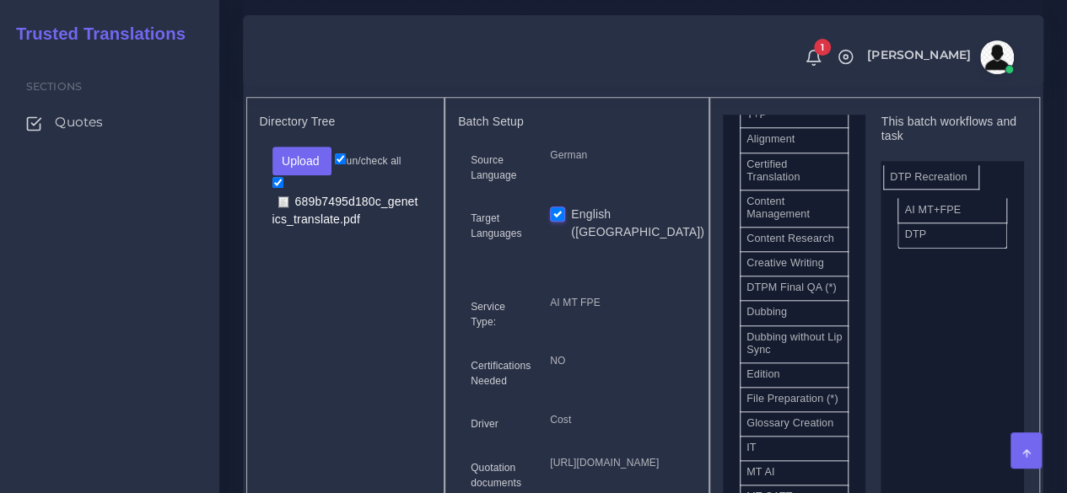
drag, startPoint x: 819, startPoint y: 339, endPoint x: 960, endPoint y: 209, distance: 192.2
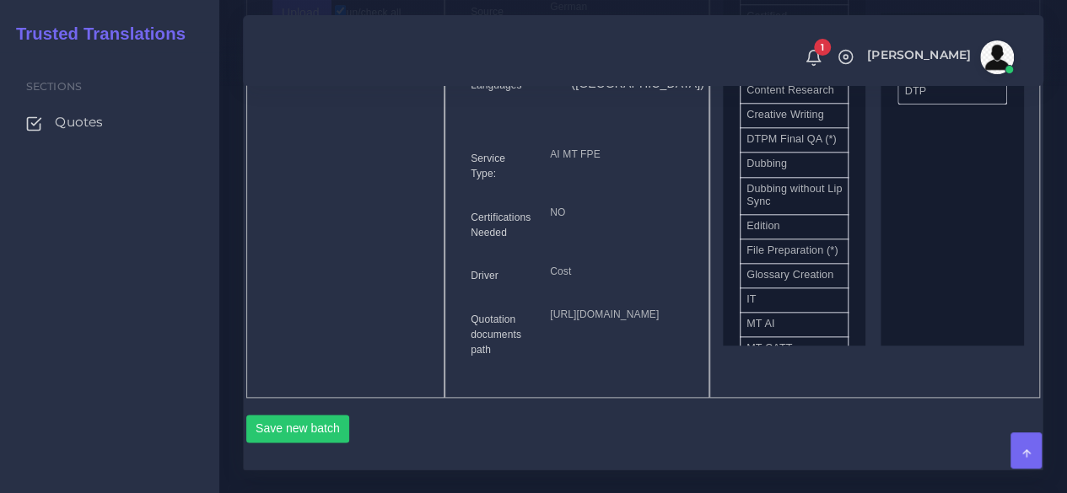
scroll to position [928, 0]
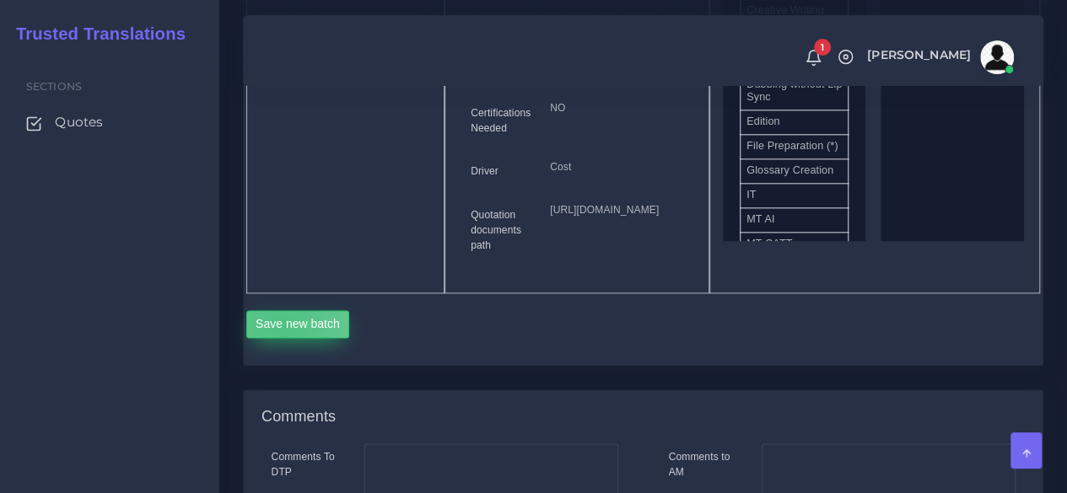
click at [282, 339] on button "Save new batch" at bounding box center [298, 324] width 104 height 29
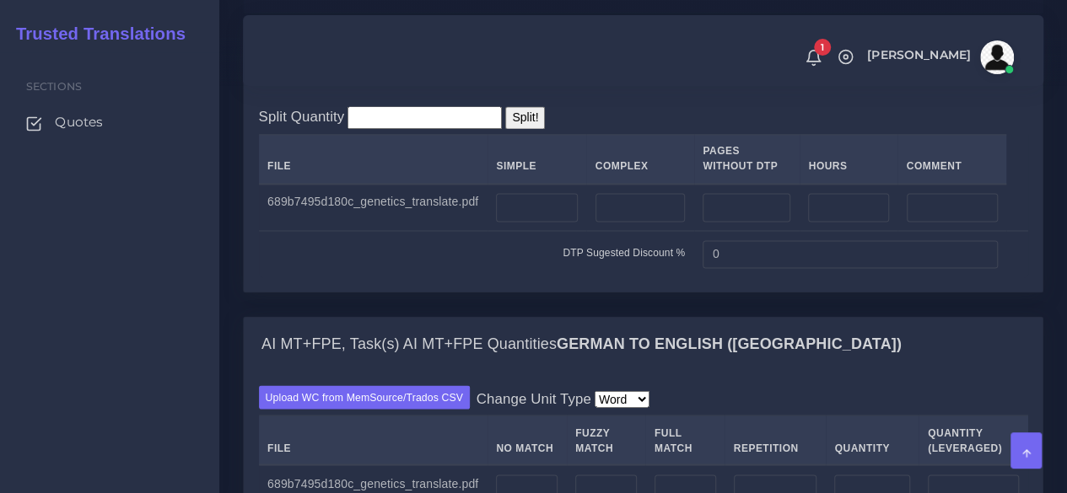
scroll to position [1349, 0]
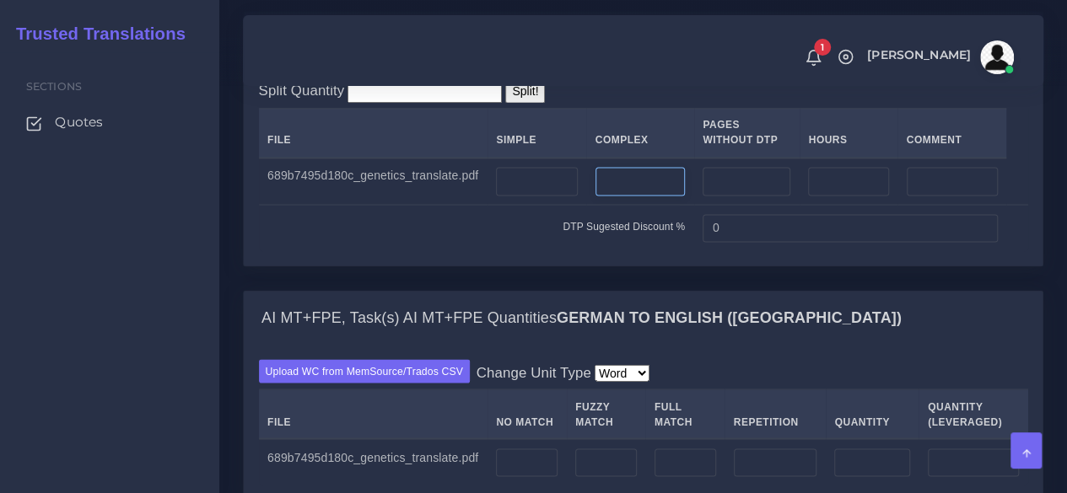
click at [651, 196] on input "number" at bounding box center [640, 181] width 90 height 29
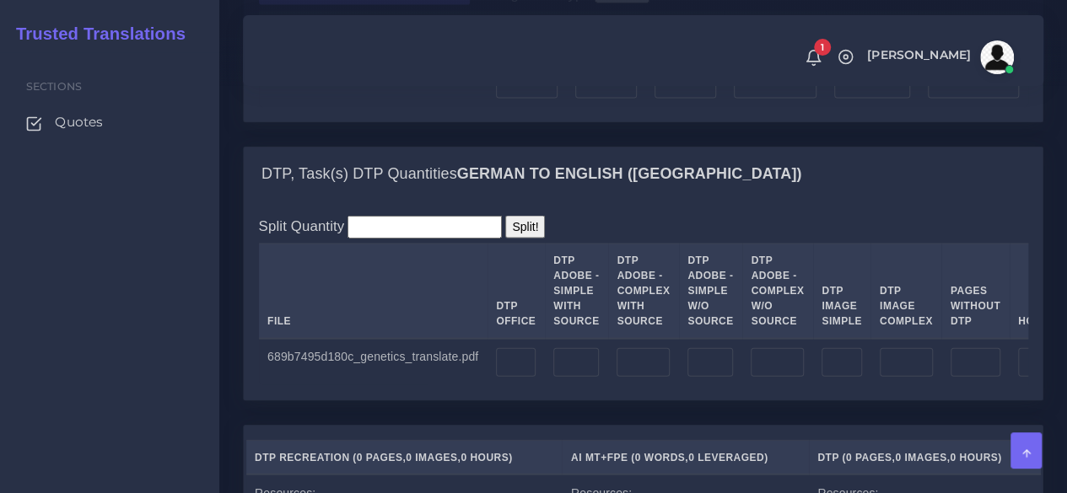
scroll to position [1771, 0]
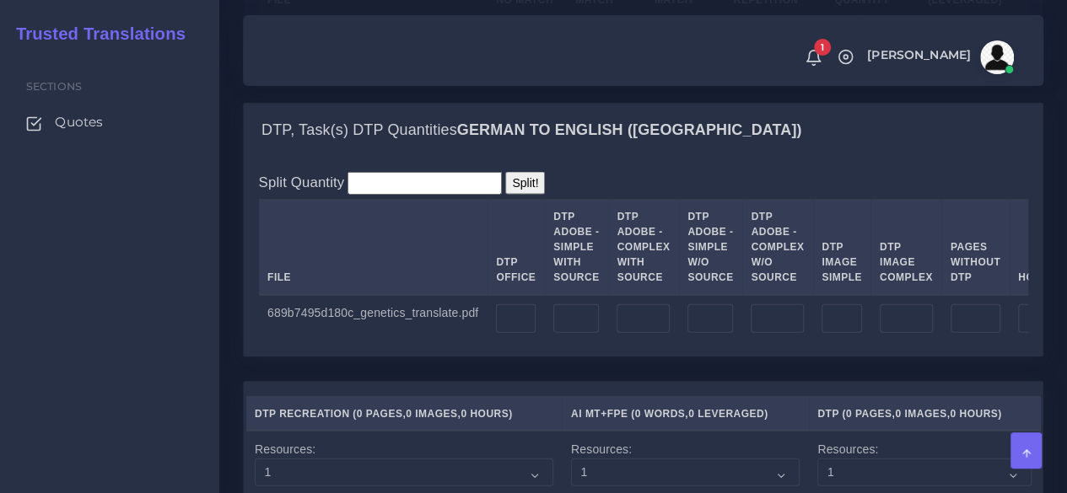
type input "1"
click at [496, 342] on td at bounding box center [515, 318] width 57 height 47
click at [512, 333] on input "number" at bounding box center [516, 318] width 40 height 29
type input "1"
click at [534, 56] on input "number" at bounding box center [527, 41] width 62 height 29
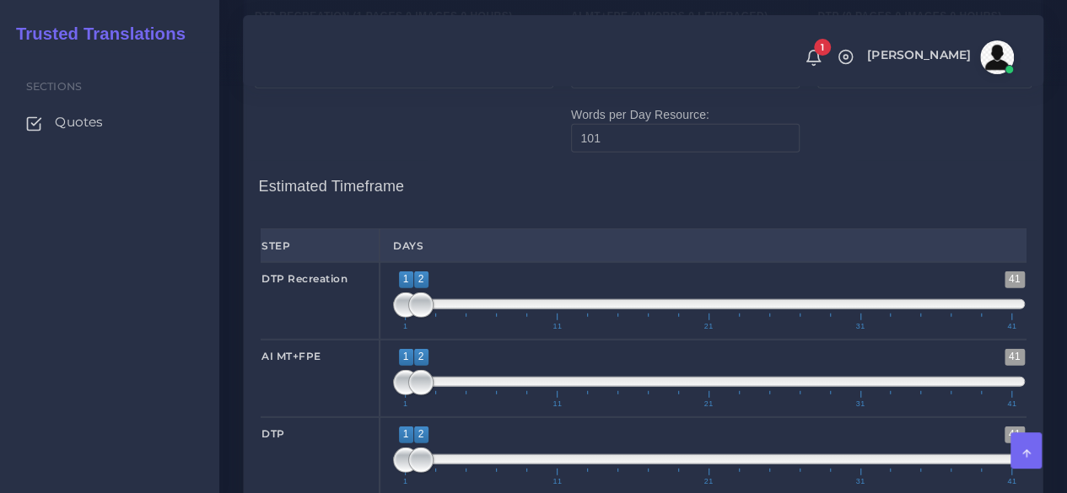
scroll to position [2277, 0]
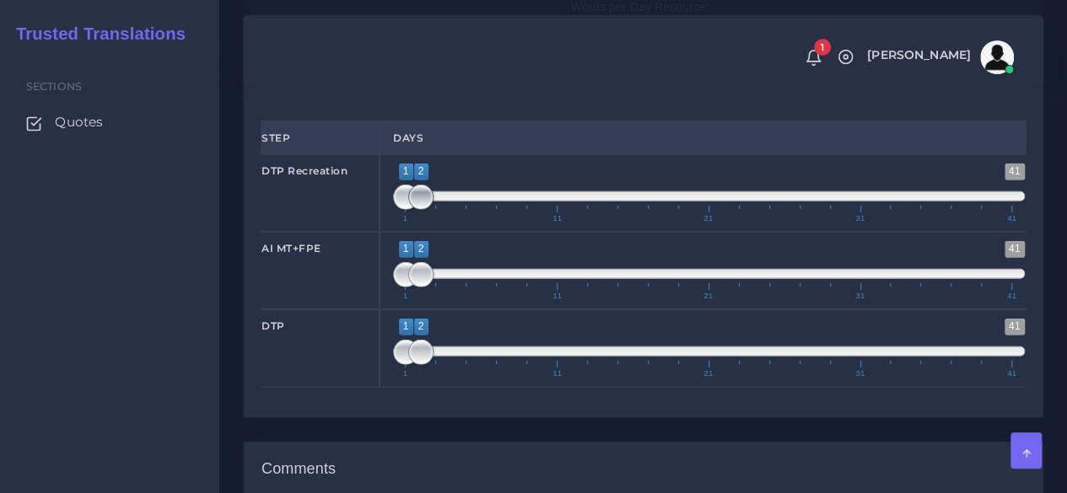
type input "350"
type input "1;1"
drag, startPoint x: 419, startPoint y: 340, endPoint x: 376, endPoint y: 347, distance: 43.7
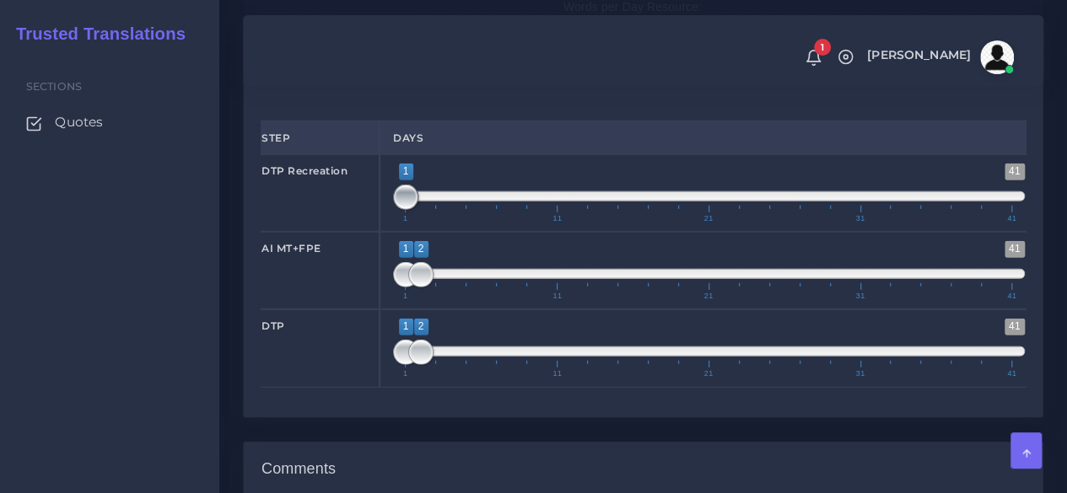
click at [379, 232] on div "1 41 1 1 1 — 1 1 11 21 31 41 1;1" at bounding box center [708, 193] width 659 height 78
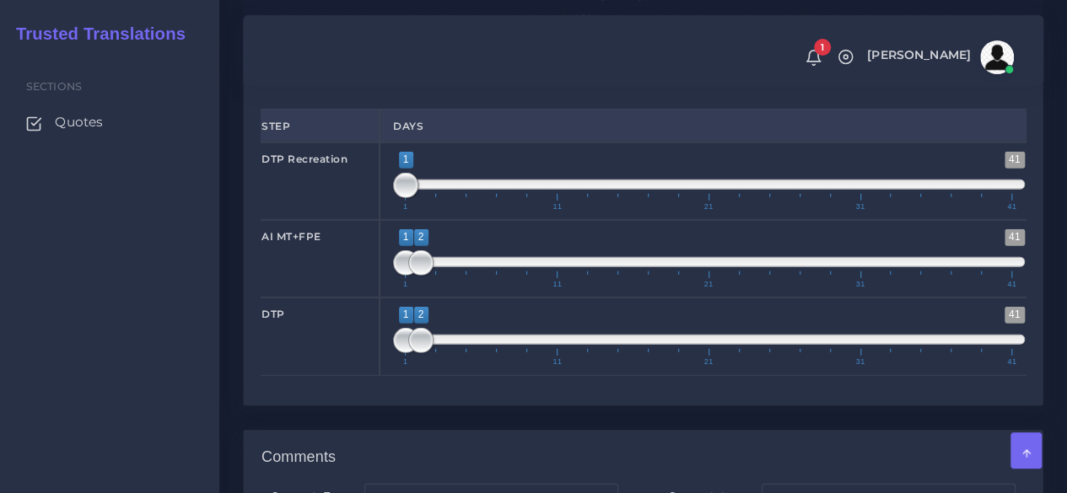
scroll to position [2361, 0]
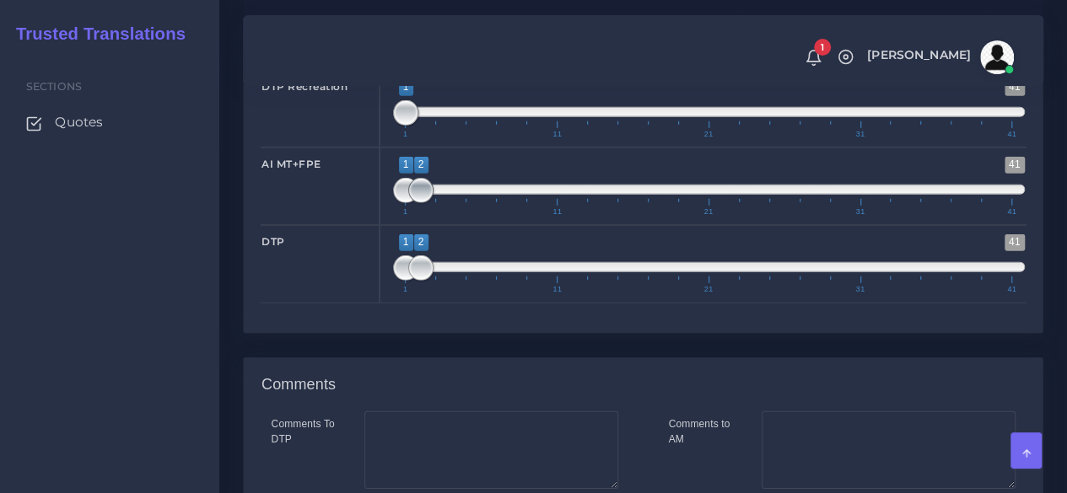
drag, startPoint x: 435, startPoint y: 342, endPoint x: 423, endPoint y: 343, distance: 11.9
click at [423, 216] on span "1 41 1 2 1 — 2 1 11 21 31 41" at bounding box center [709, 186] width 632 height 59
type input "1;1"
drag, startPoint x: 420, startPoint y: 336, endPoint x: 378, endPoint y: 338, distance: 42.2
click at [378, 225] on div "AI MT+FPE 1 41 1 2 1 — 2 1 11 21 31 41 1;1" at bounding box center [643, 187] width 790 height 78
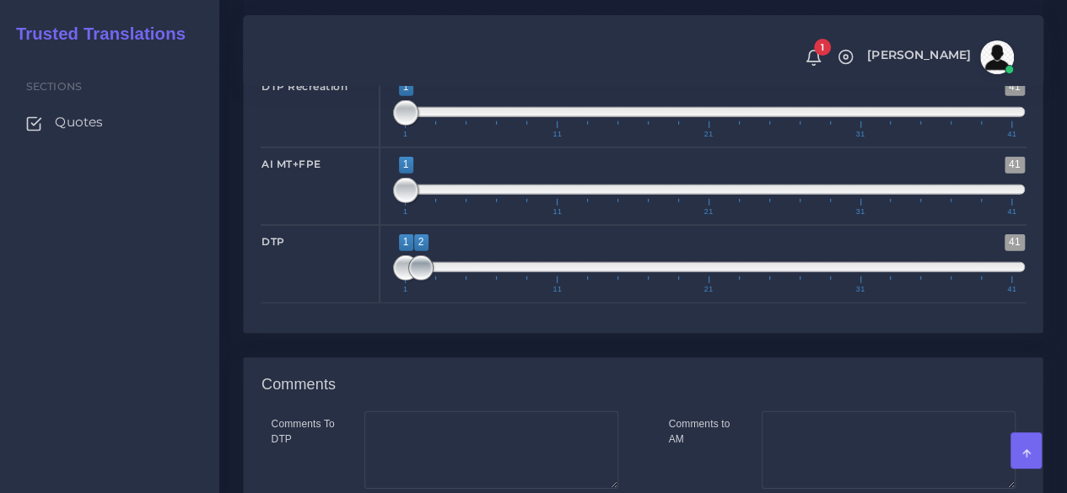
type input "1;1"
drag, startPoint x: 409, startPoint y: 412, endPoint x: 396, endPoint y: 412, distance: 12.6
click at [396, 281] on span at bounding box center [405, 268] width 25 height 25
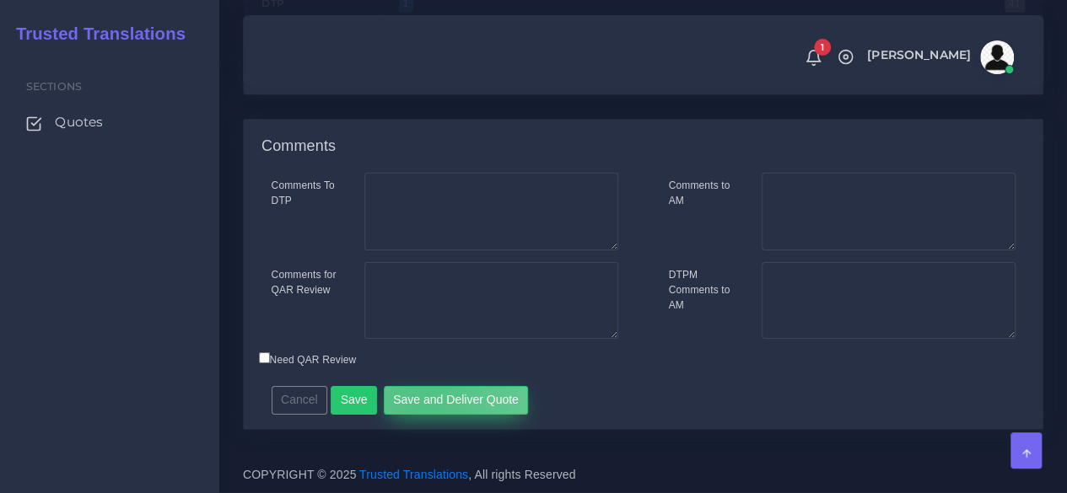
click at [419, 407] on button "Save and Deliver Quote" at bounding box center [456, 400] width 145 height 29
